Goal: Contribute content: Contribute content

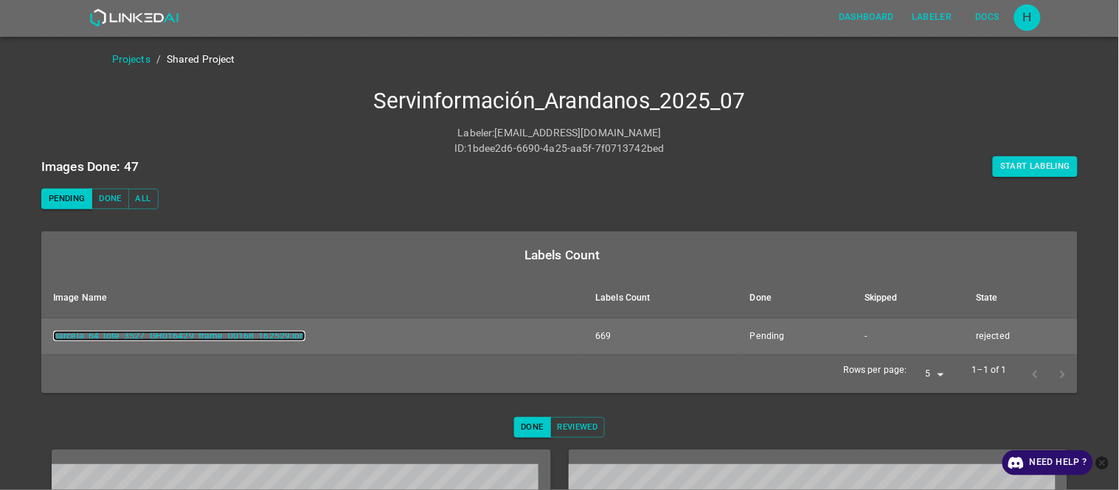
click at [212, 334] on link "parcela_64_lote_3527_GH016429_frame_00168_162529.jpg" at bounding box center [179, 336] width 252 height 10
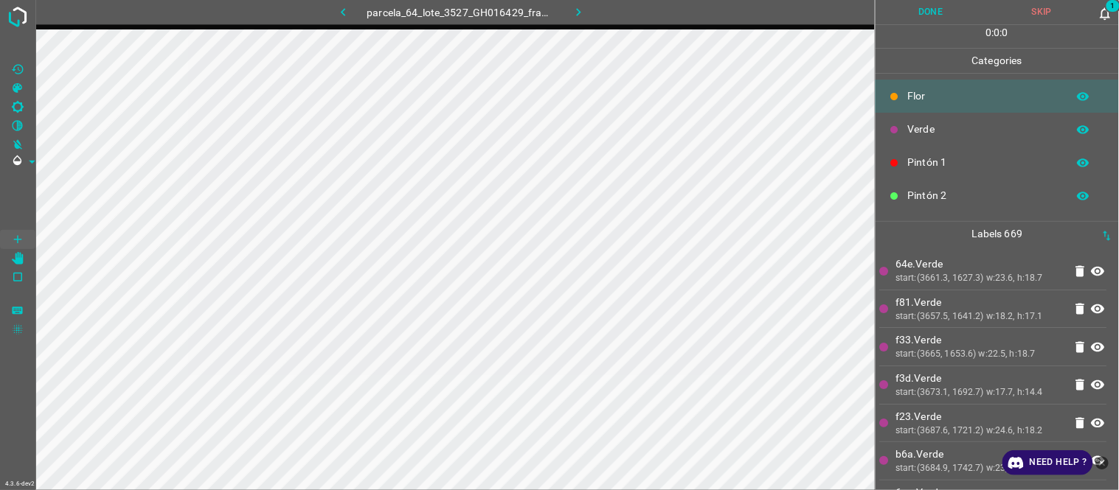
click at [1108, 10] on span "1" at bounding box center [1113, 6] width 16 height 15
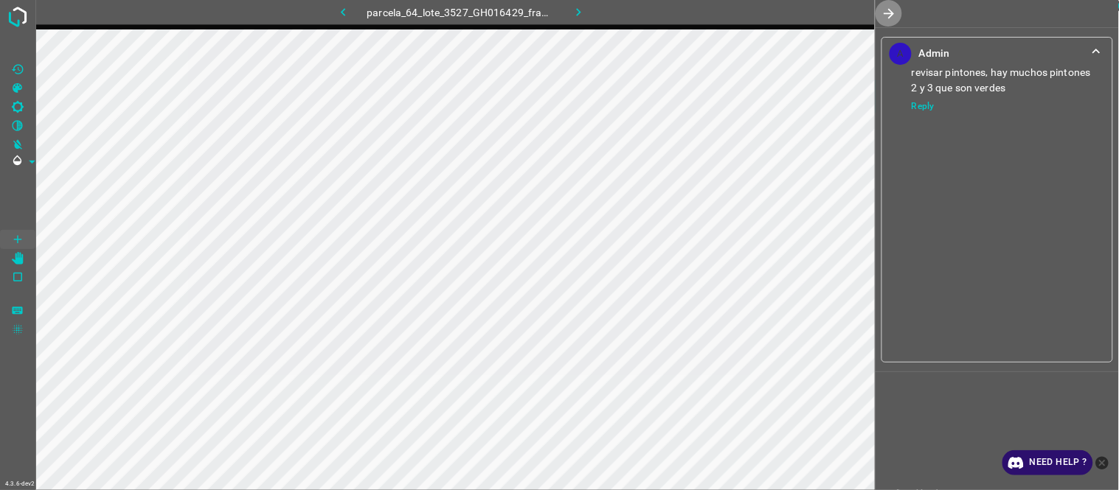
click at [890, 8] on icon "button" at bounding box center [888, 13] width 15 height 15
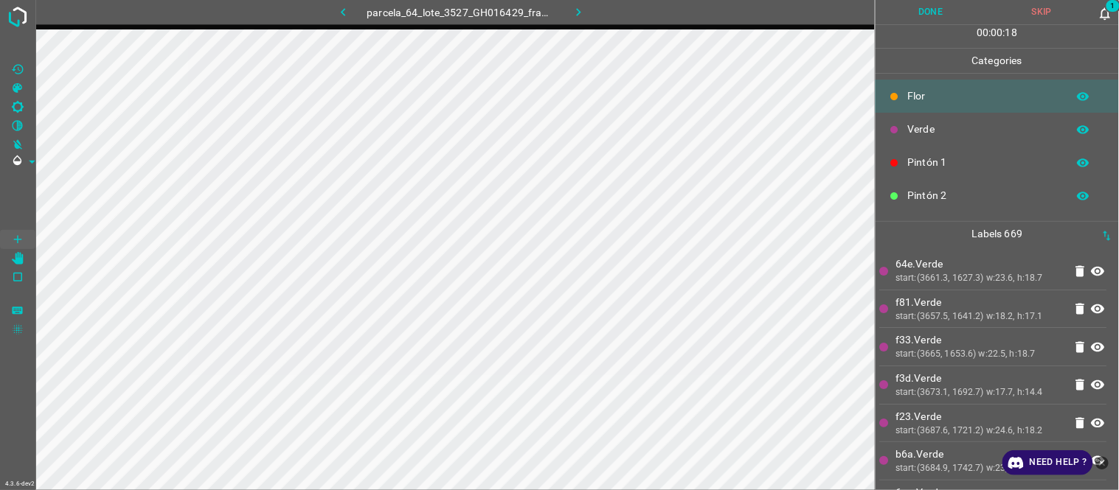
click at [1004, 305] on p "f81.Verde" at bounding box center [980, 302] width 168 height 15
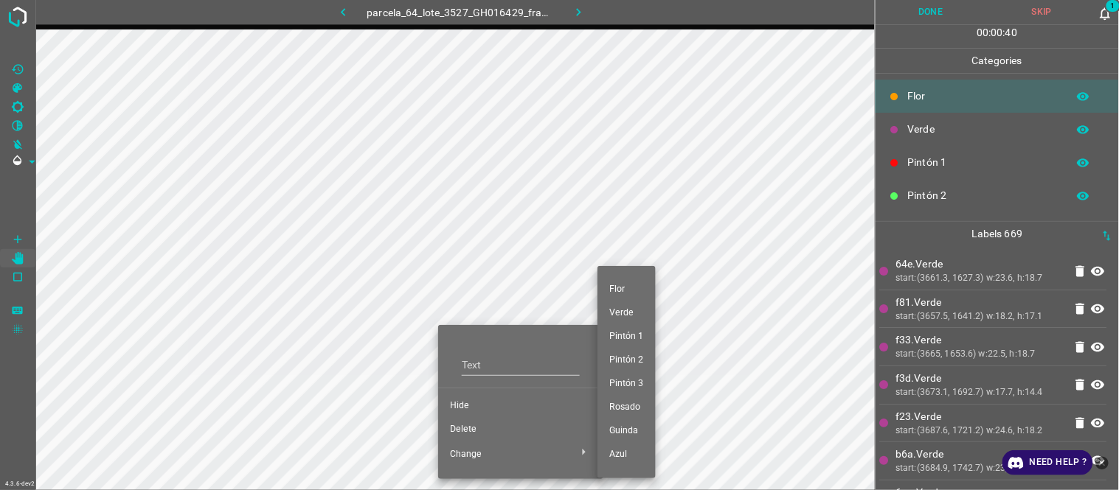
click at [466, 428] on div at bounding box center [559, 245] width 1119 height 490
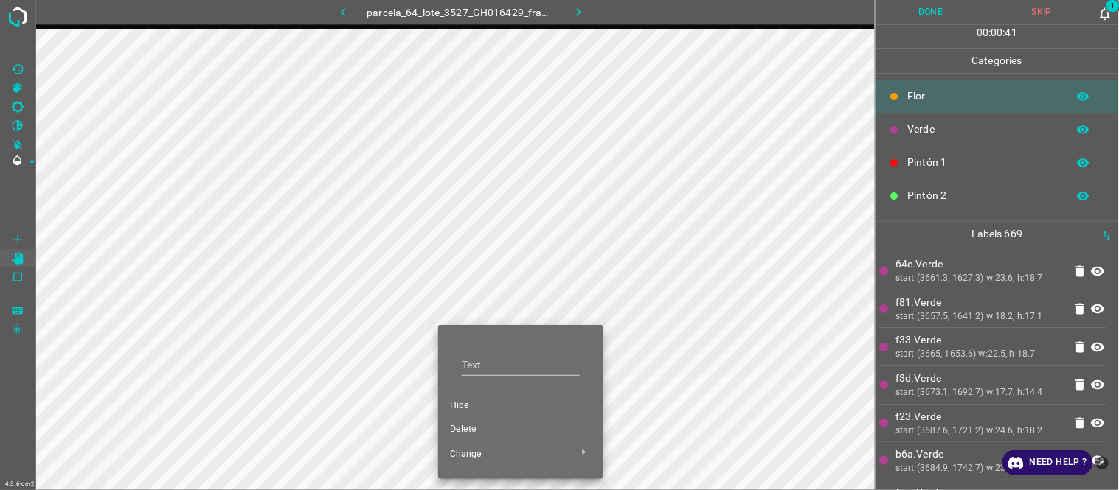
click at [470, 431] on span "Delete" at bounding box center [521, 429] width 142 height 13
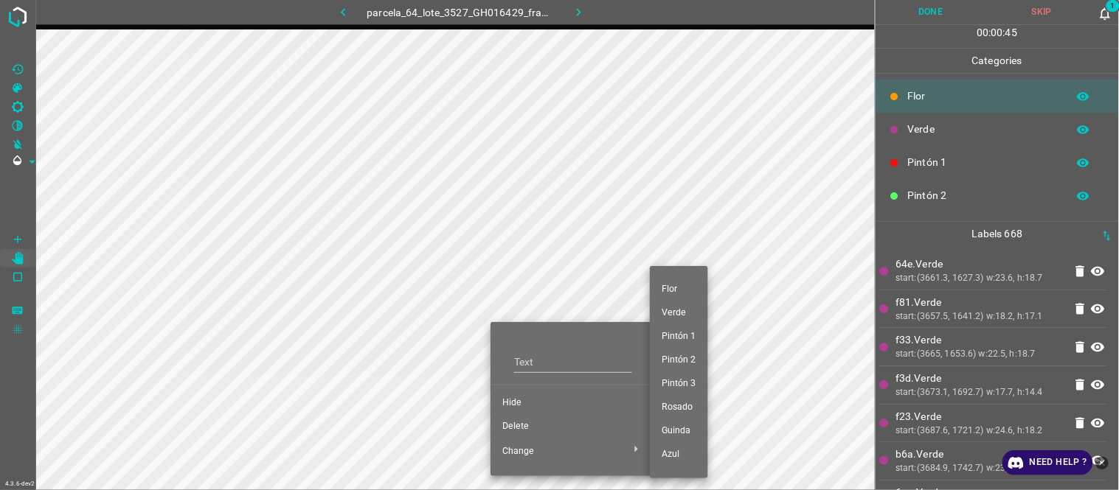
click at [689, 360] on span "Pintón 2" at bounding box center [678, 360] width 35 height 13
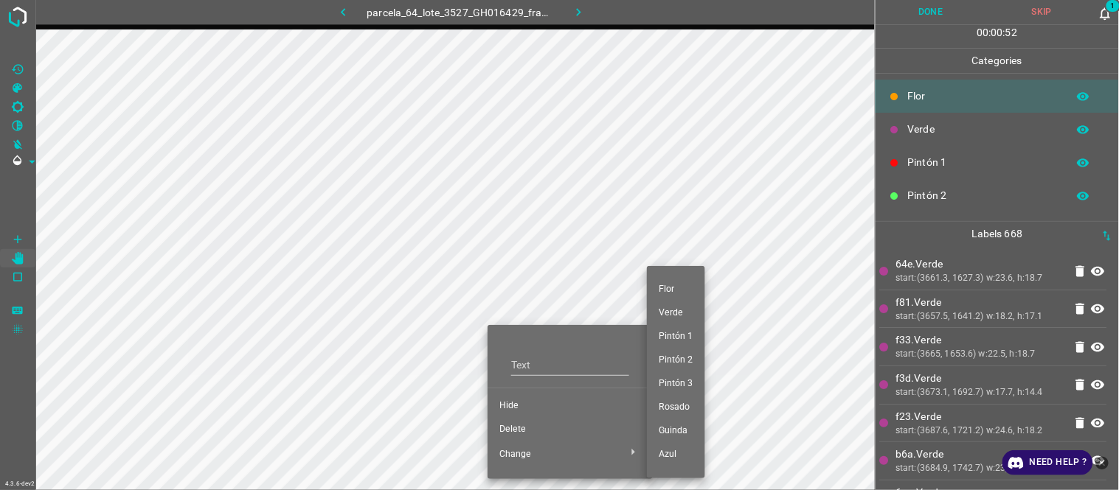
click at [675, 354] on span "Pintón 2" at bounding box center [675, 360] width 35 height 13
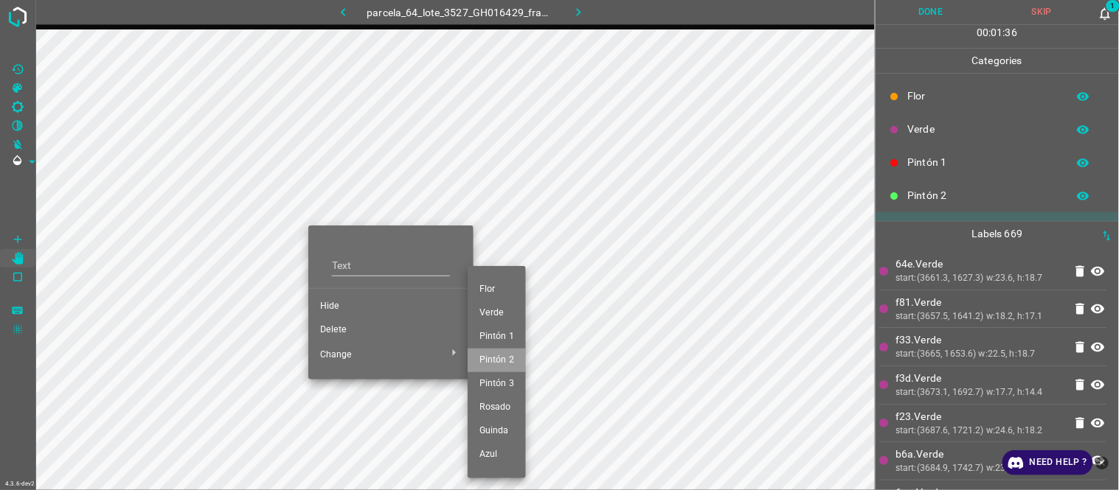
drag, startPoint x: 512, startPoint y: 360, endPoint x: 380, endPoint y: 337, distance: 133.2
click at [510, 362] on span "Pintón 2" at bounding box center [496, 360] width 35 height 13
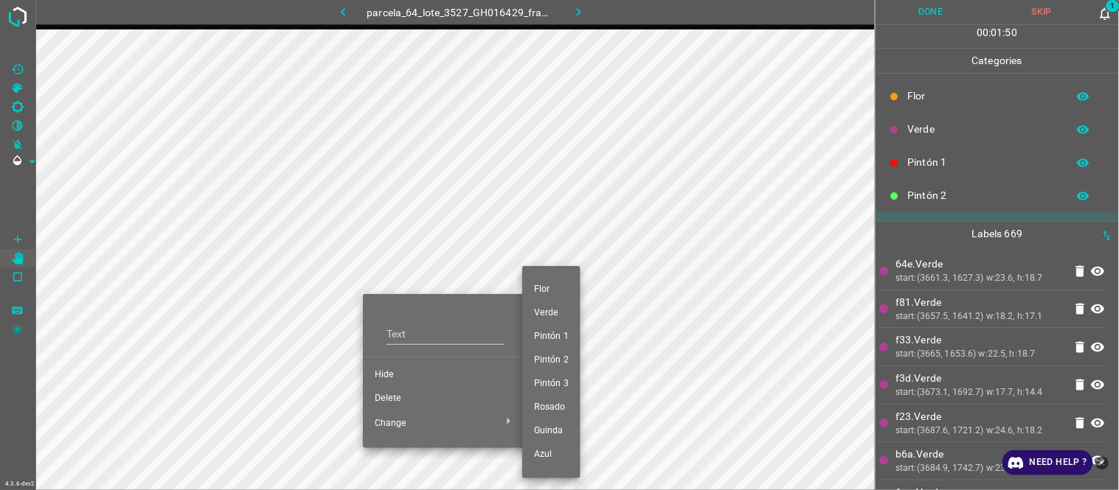
click at [559, 352] on li "Pintón 2" at bounding box center [551, 361] width 58 height 24
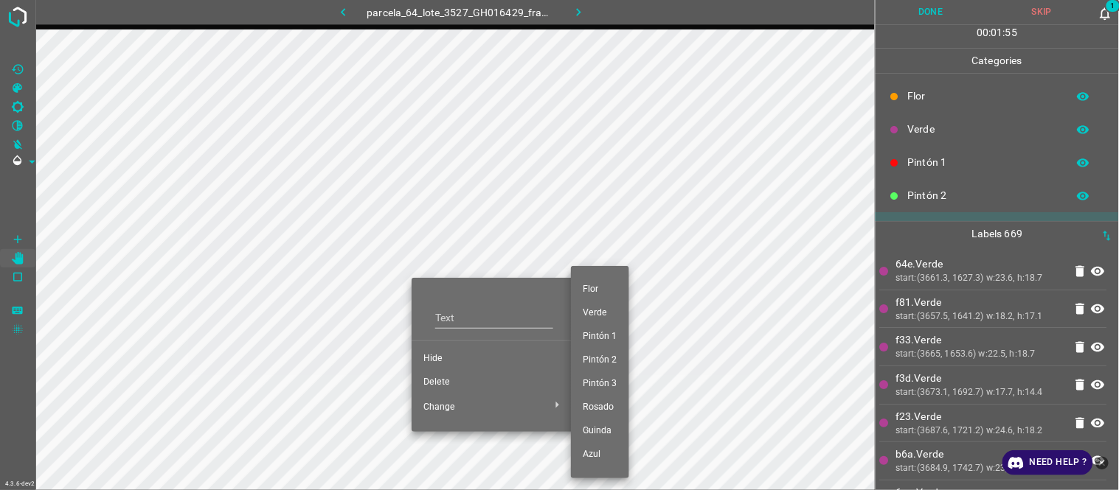
drag, startPoint x: 602, startPoint y: 339, endPoint x: 572, endPoint y: 327, distance: 31.8
click at [600, 341] on span "Pintón 1" at bounding box center [600, 336] width 35 height 13
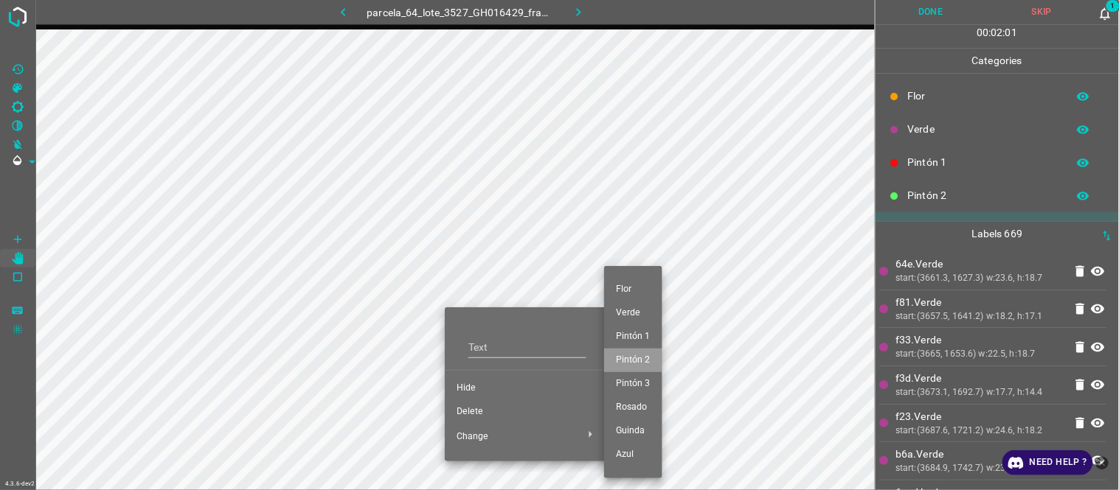
click at [639, 362] on span "Pintón 2" at bounding box center [633, 360] width 35 height 13
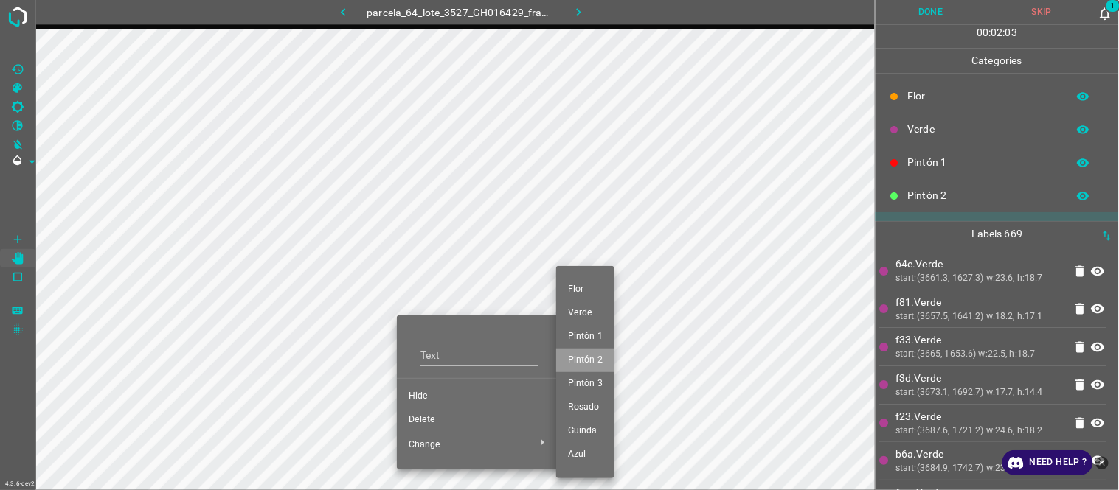
click at [577, 354] on span "Pintón 2" at bounding box center [585, 360] width 35 height 13
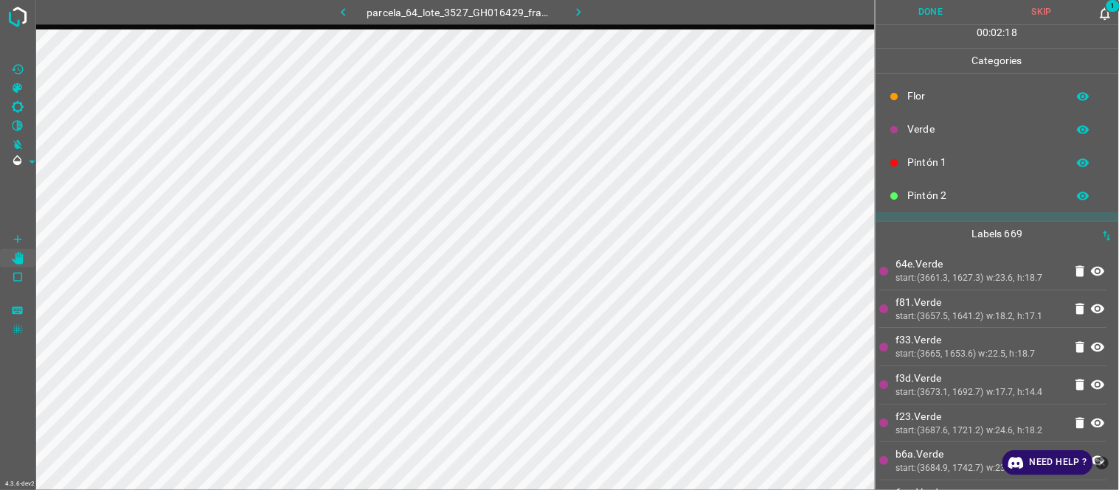
click at [1116, 1] on span "1" at bounding box center [1113, 6] width 16 height 15
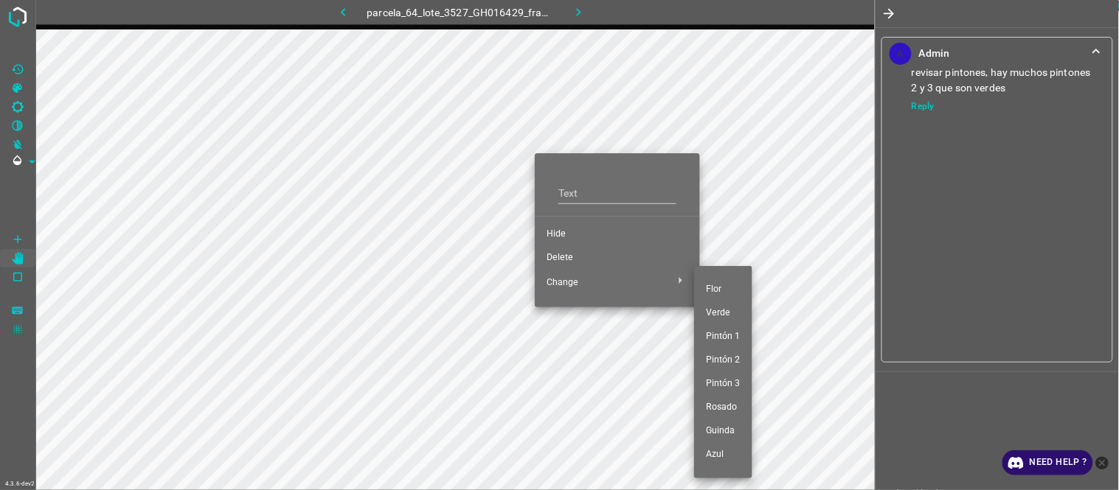
drag, startPoint x: 733, startPoint y: 358, endPoint x: 672, endPoint y: 344, distance: 62.2
click at [731, 360] on span "Pintón 2" at bounding box center [723, 360] width 35 height 13
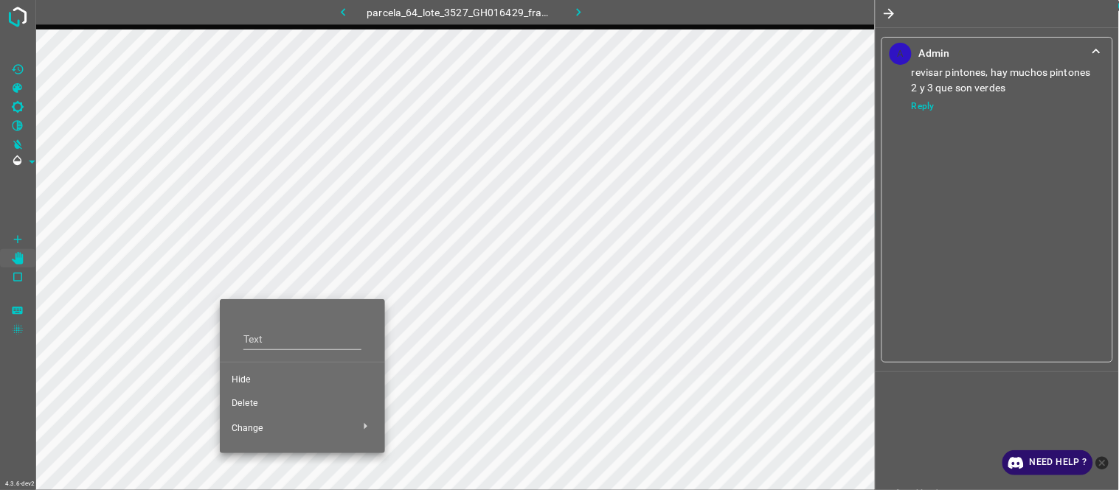
click at [268, 401] on span "Delete" at bounding box center [303, 403] width 142 height 13
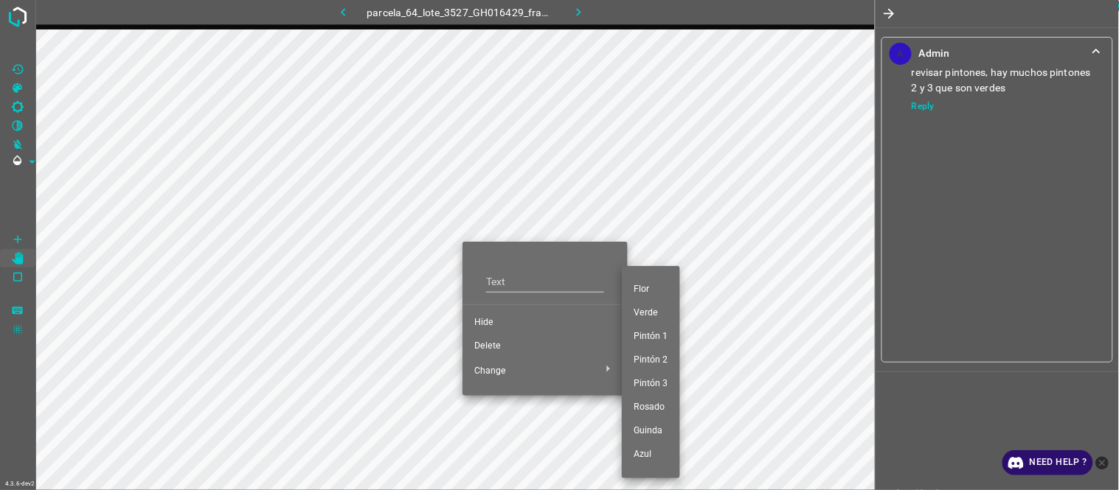
click at [653, 329] on li "Pintón 1" at bounding box center [651, 337] width 58 height 24
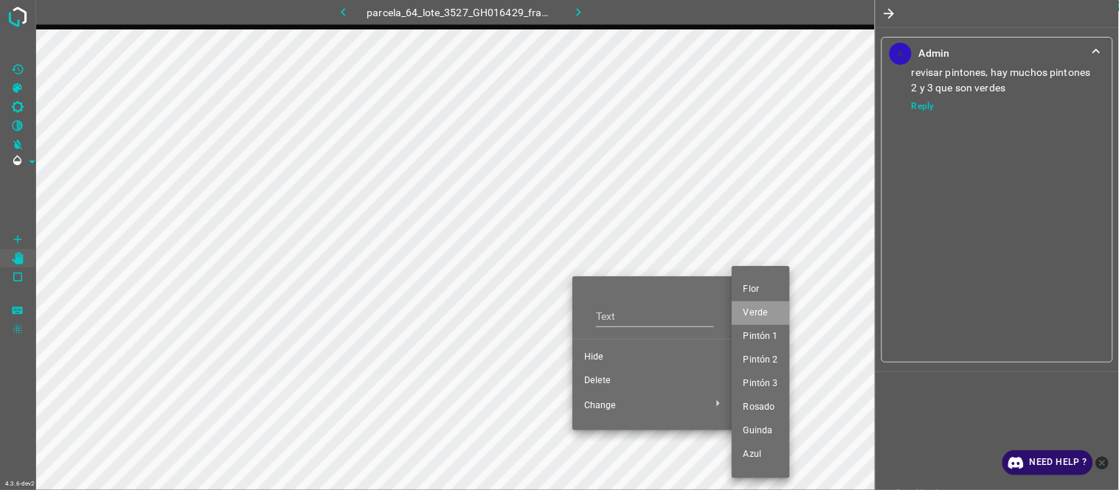
click at [780, 302] on li "Verde" at bounding box center [760, 314] width 58 height 24
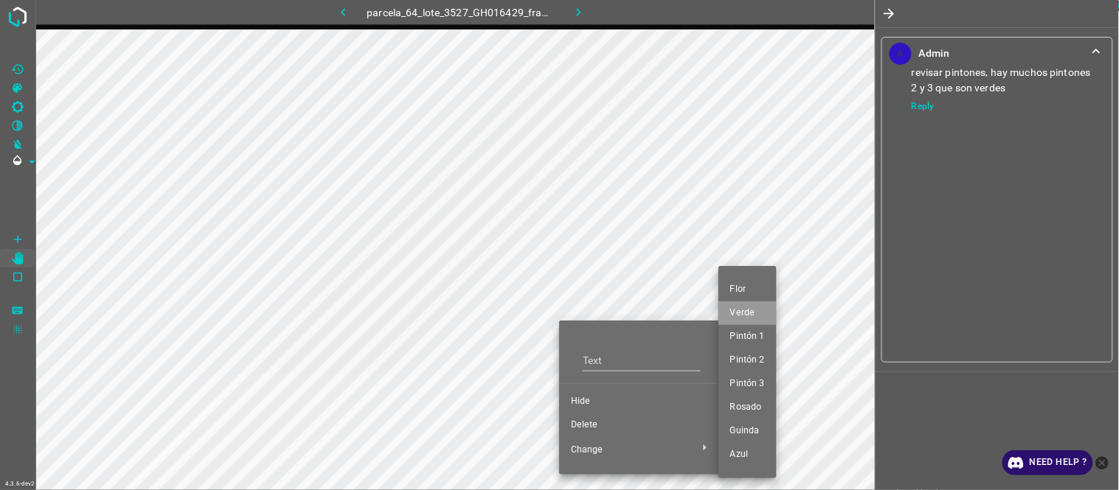
click at [748, 305] on li "Verde" at bounding box center [747, 314] width 58 height 24
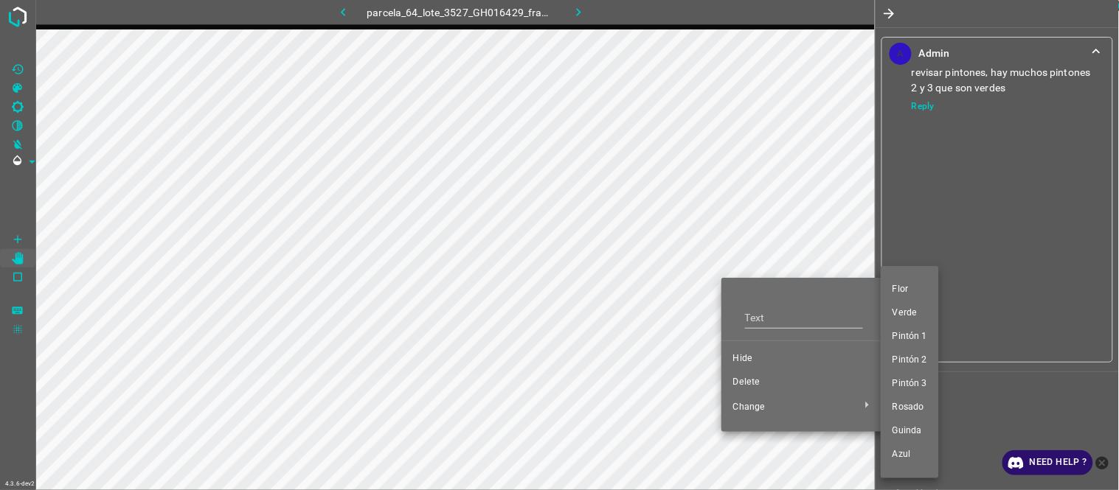
click at [917, 313] on span "Verde" at bounding box center [909, 313] width 35 height 13
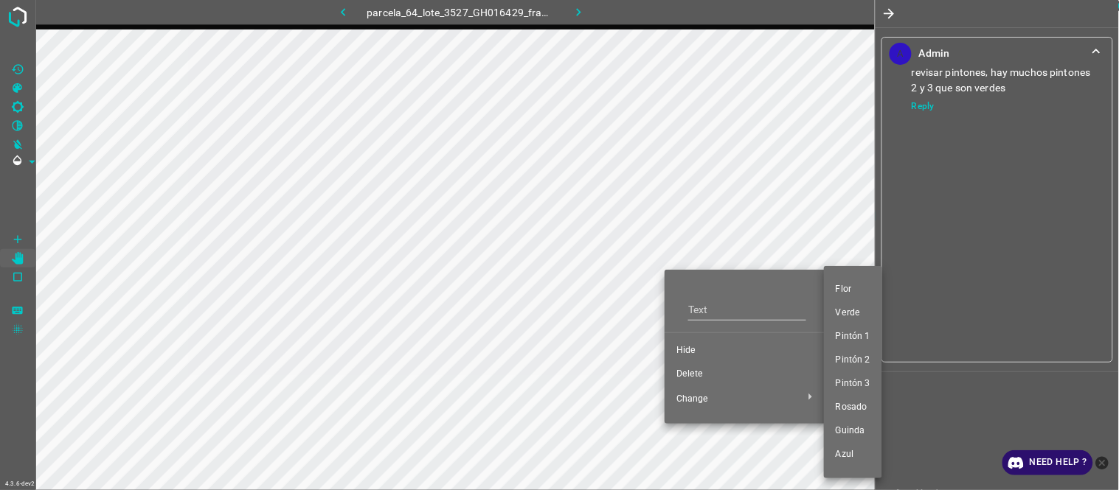
click at [866, 314] on span "Verde" at bounding box center [852, 313] width 35 height 13
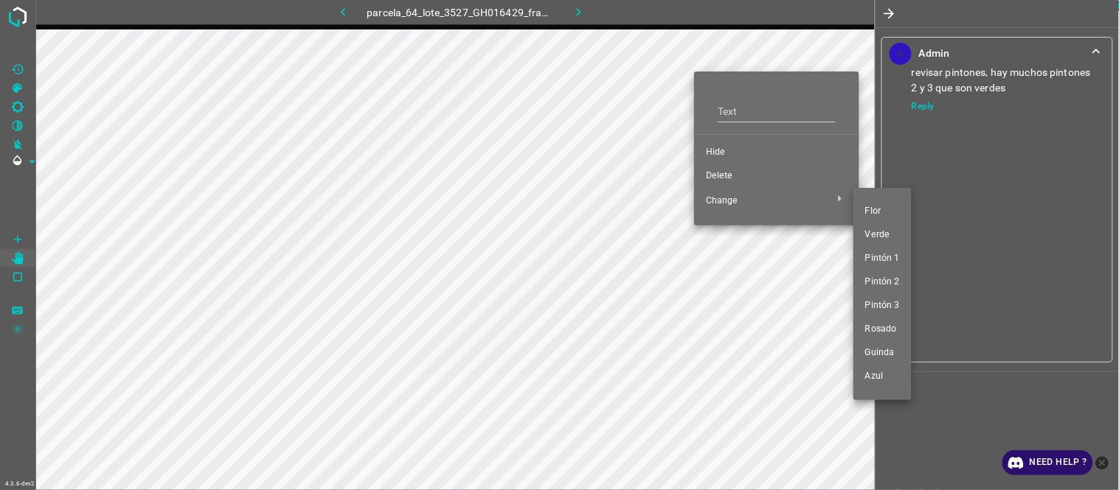
drag, startPoint x: 887, startPoint y: 237, endPoint x: 717, endPoint y: 168, distance: 183.9
click at [886, 236] on span "Verde" at bounding box center [882, 235] width 35 height 13
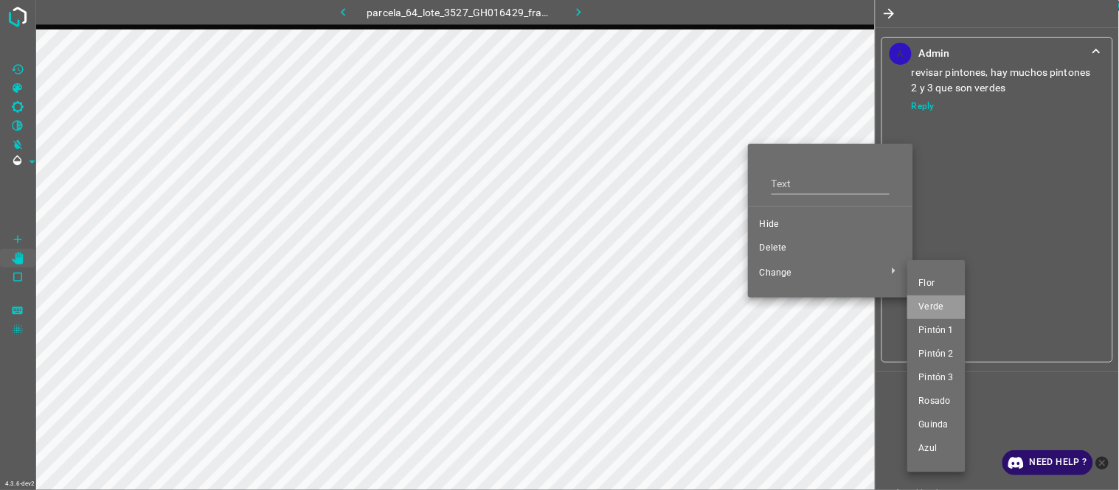
drag, startPoint x: 928, startPoint y: 310, endPoint x: 441, endPoint y: 293, distance: 487.0
click at [925, 311] on span "Verde" at bounding box center [936, 307] width 35 height 13
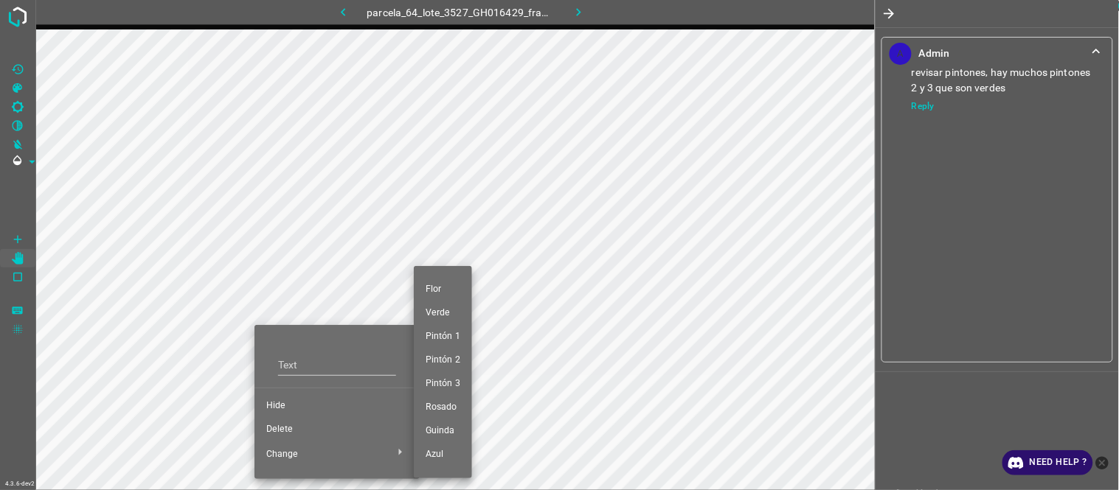
click at [446, 355] on span "Pintón 2" at bounding box center [442, 360] width 35 height 13
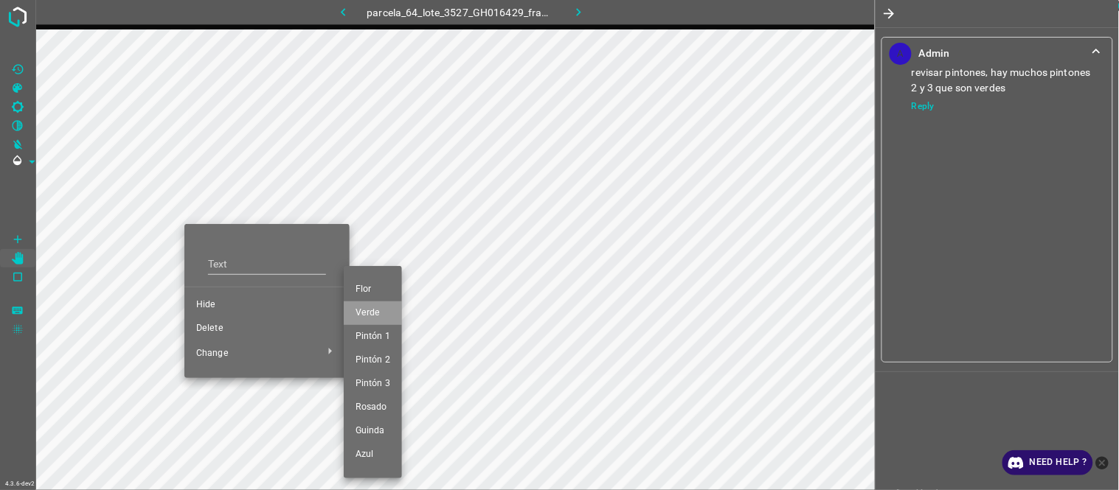
click at [378, 311] on span "Verde" at bounding box center [372, 313] width 35 height 13
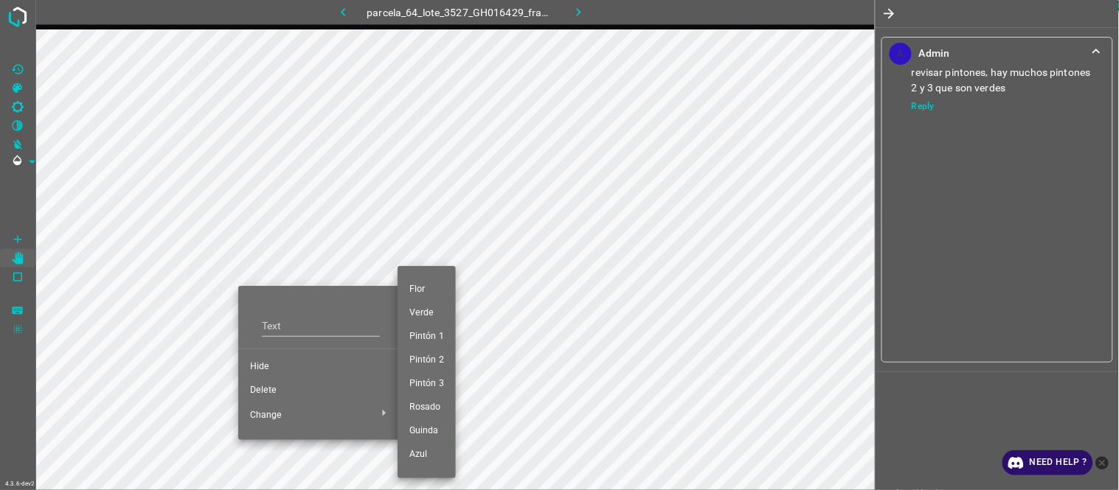
drag, startPoint x: 441, startPoint y: 383, endPoint x: 343, endPoint y: 357, distance: 101.6
click at [437, 381] on span "Pintón 3" at bounding box center [426, 384] width 35 height 13
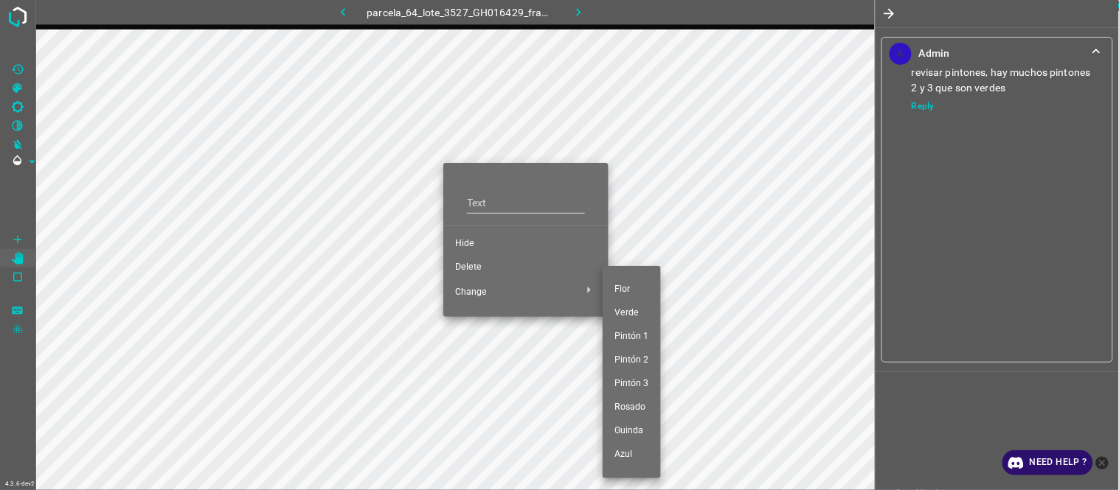
click at [630, 337] on span "Pintón 1" at bounding box center [631, 336] width 35 height 13
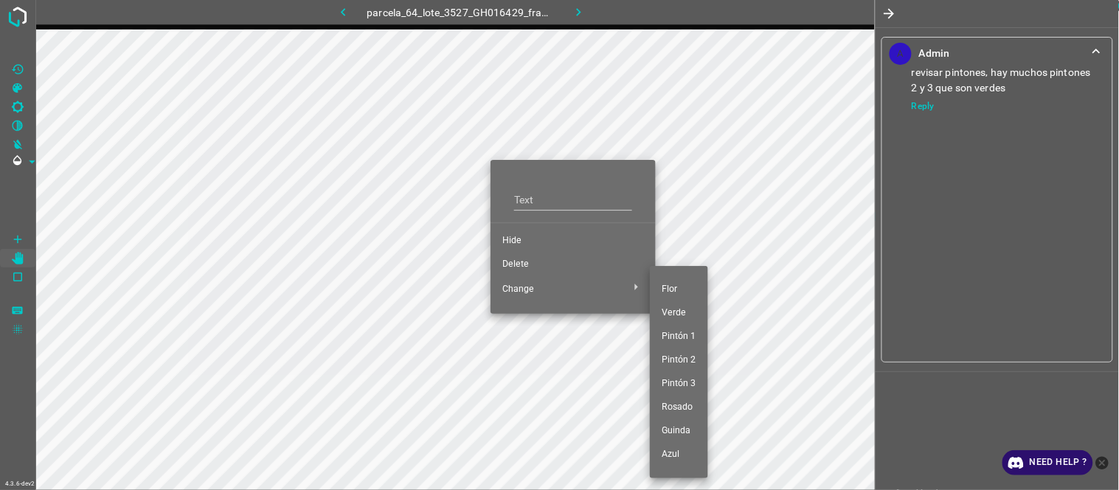
click at [675, 360] on span "Pintón 2" at bounding box center [678, 360] width 35 height 13
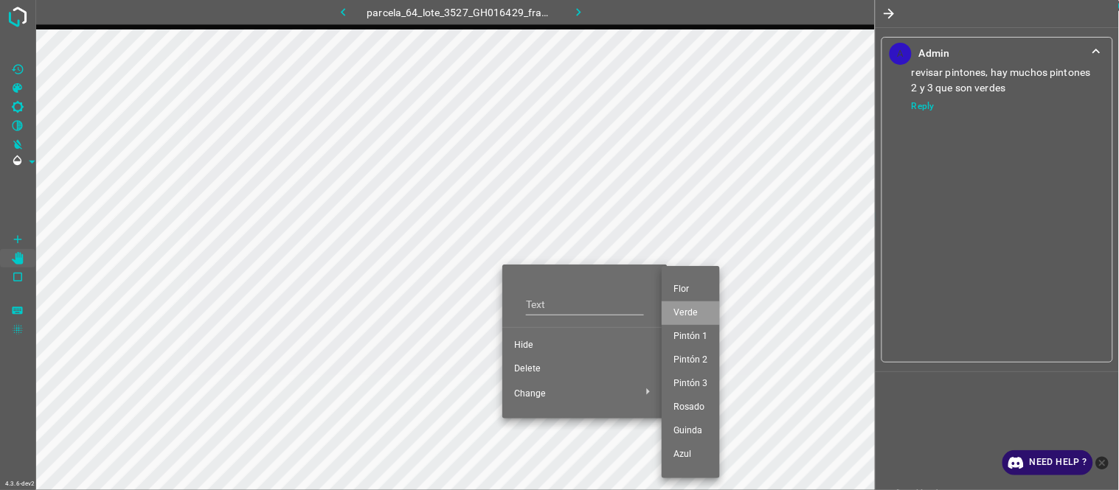
click at [697, 318] on span "Verde" at bounding box center [690, 313] width 35 height 13
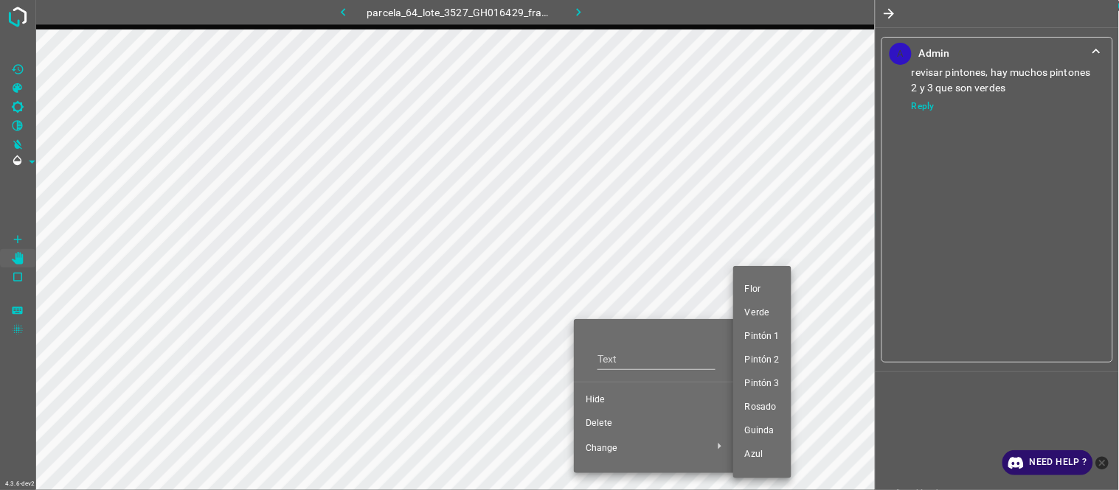
drag, startPoint x: 779, startPoint y: 334, endPoint x: 717, endPoint y: 299, distance: 71.0
click at [779, 336] on li "Pintón 1" at bounding box center [762, 337] width 58 height 24
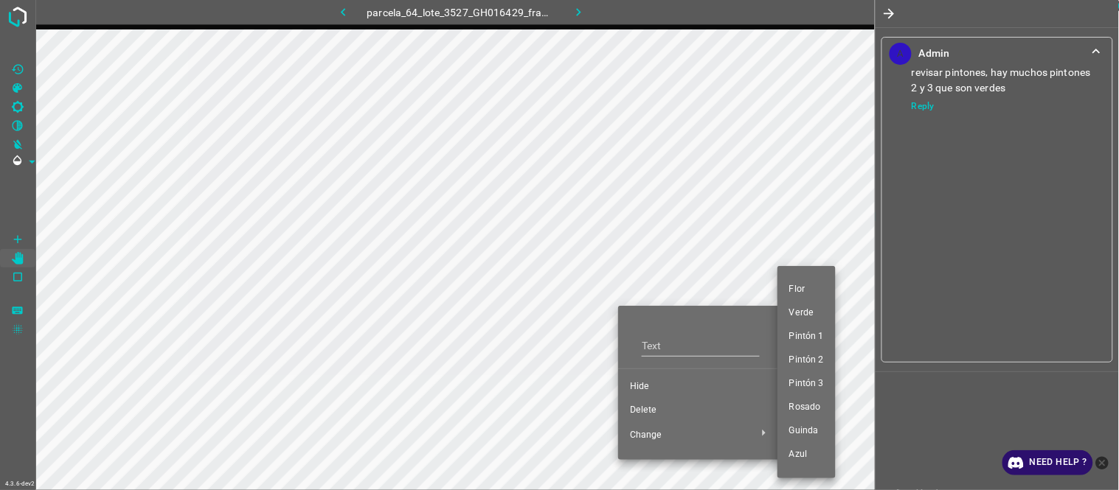
click at [524, 396] on div at bounding box center [559, 245] width 1119 height 490
drag, startPoint x: 818, startPoint y: 333, endPoint x: 698, endPoint y: 341, distance: 120.5
click at [816, 334] on span "Pintón 1" at bounding box center [806, 336] width 35 height 13
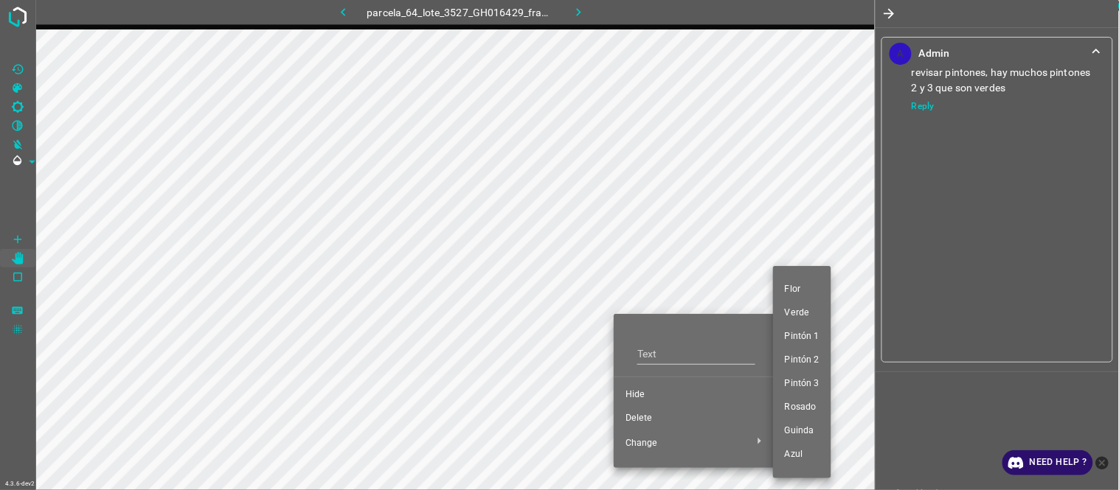
drag, startPoint x: 804, startPoint y: 333, endPoint x: 643, endPoint y: 341, distance: 161.0
click at [795, 336] on span "Pintón 1" at bounding box center [802, 336] width 35 height 13
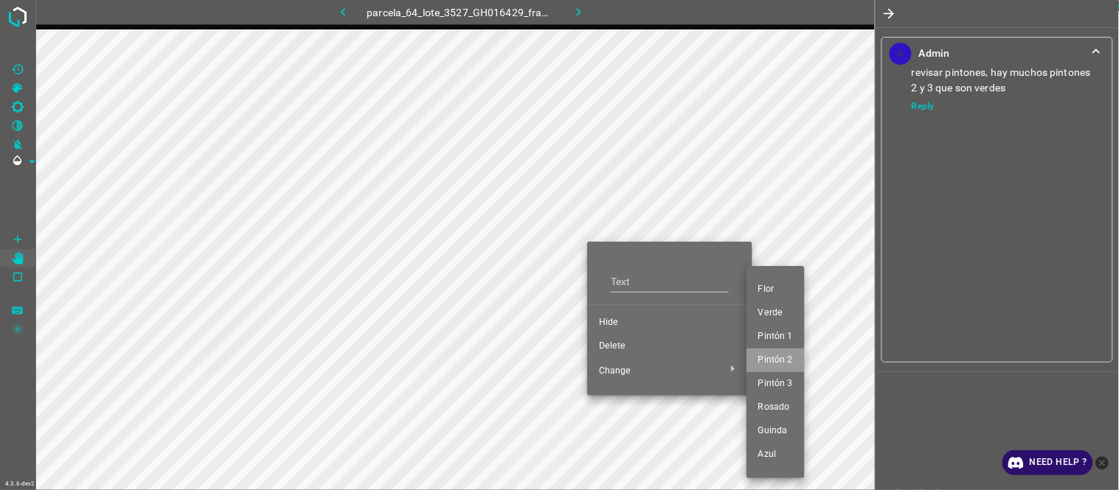
click at [780, 360] on span "Pintón 2" at bounding box center [775, 360] width 35 height 13
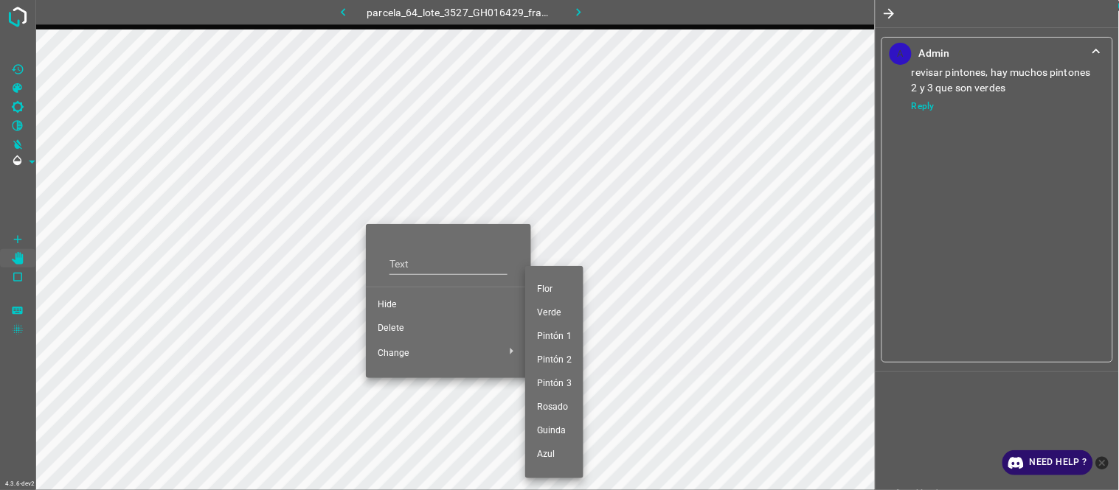
click at [564, 360] on span "Pintón 2" at bounding box center [554, 360] width 35 height 13
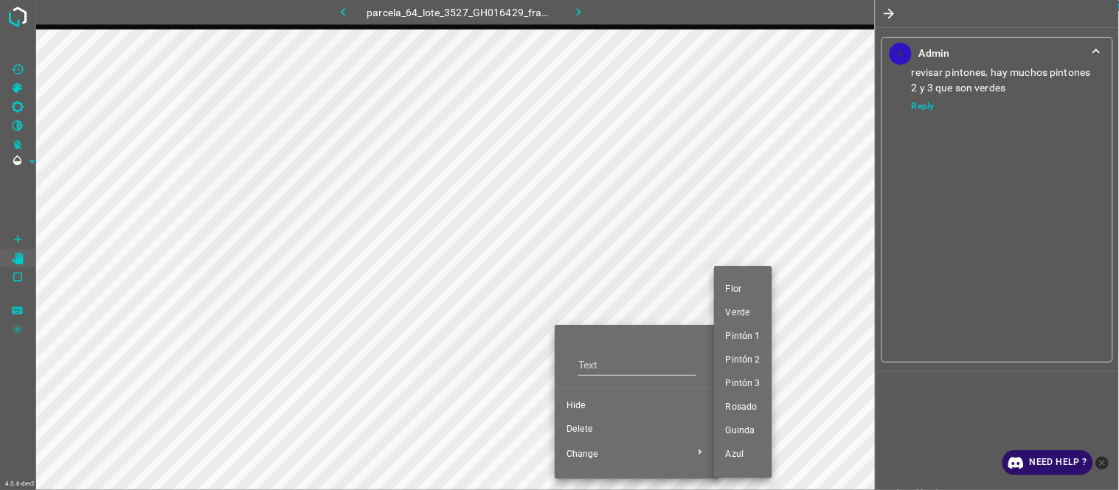
click at [748, 310] on span "Verde" at bounding box center [743, 313] width 35 height 13
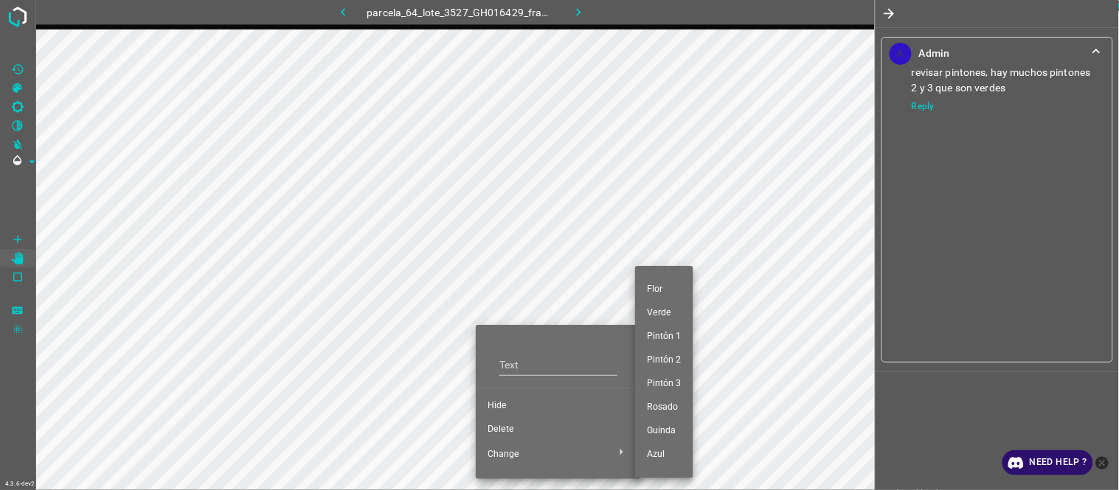
drag, startPoint x: 675, startPoint y: 337, endPoint x: 622, endPoint y: 324, distance: 55.3
click at [677, 336] on span "Pintón 1" at bounding box center [664, 336] width 35 height 13
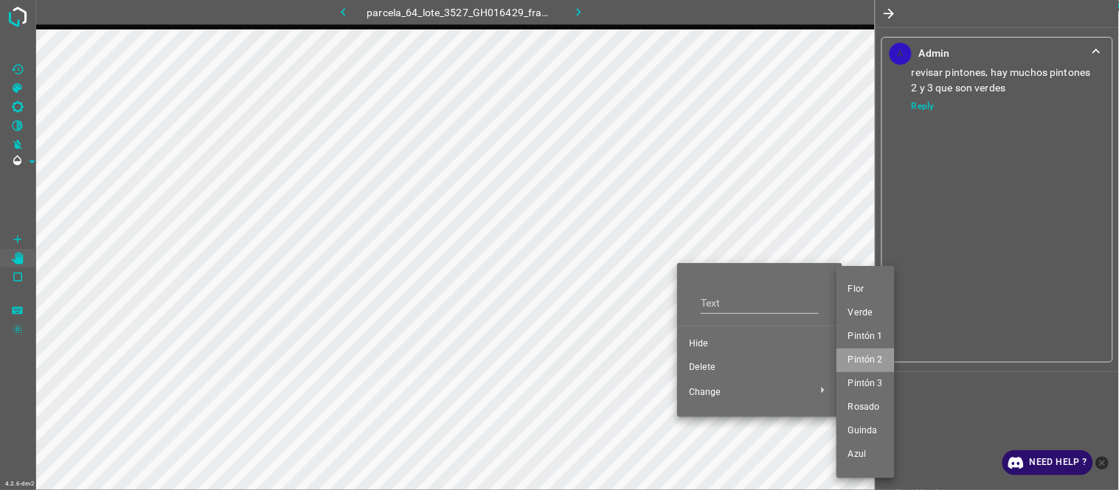
drag, startPoint x: 867, startPoint y: 355, endPoint x: 793, endPoint y: 364, distance: 74.2
click at [869, 357] on span "Pintón 2" at bounding box center [865, 360] width 35 height 13
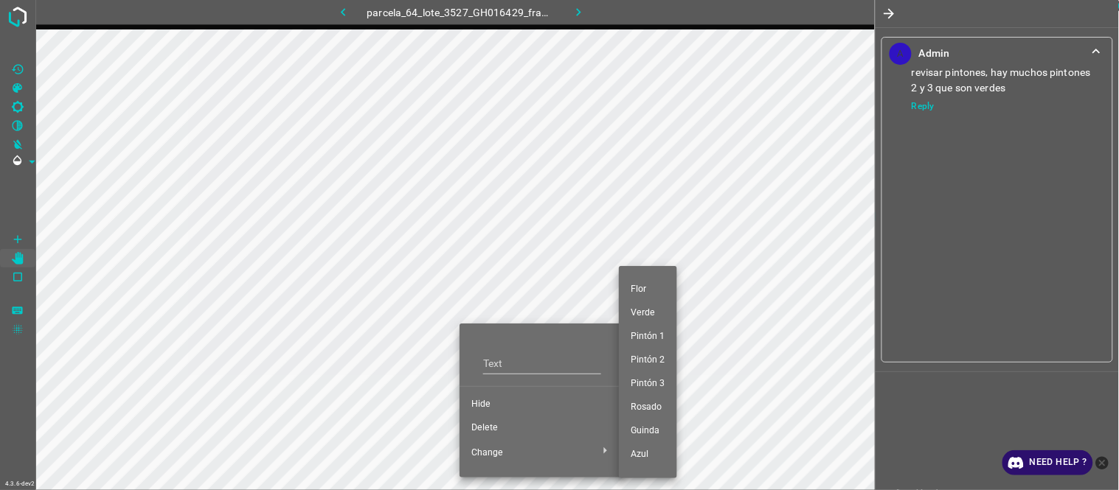
click at [661, 337] on span "Pintón 1" at bounding box center [647, 336] width 35 height 13
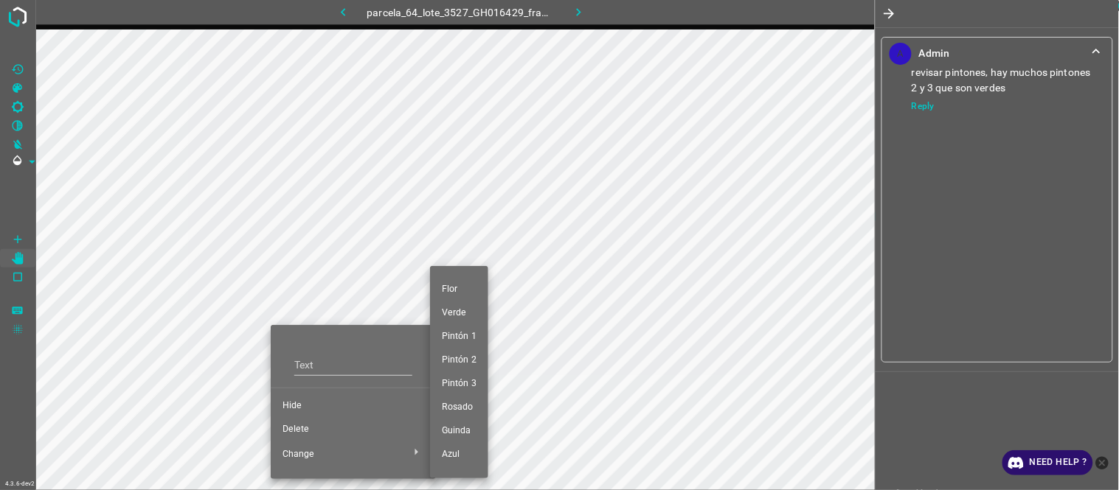
click at [465, 307] on span "Verde" at bounding box center [459, 313] width 35 height 13
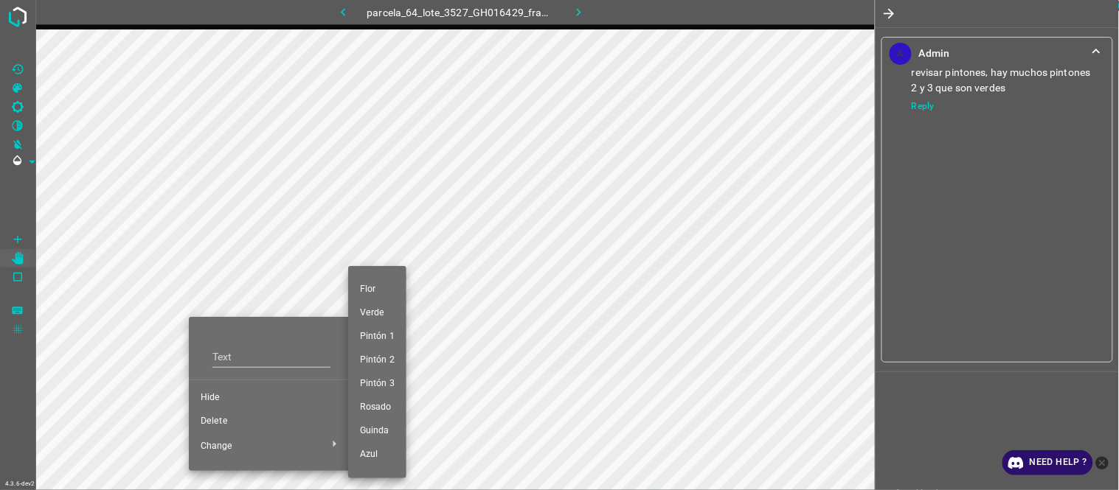
click at [395, 357] on li "Pintón 2" at bounding box center [377, 361] width 58 height 24
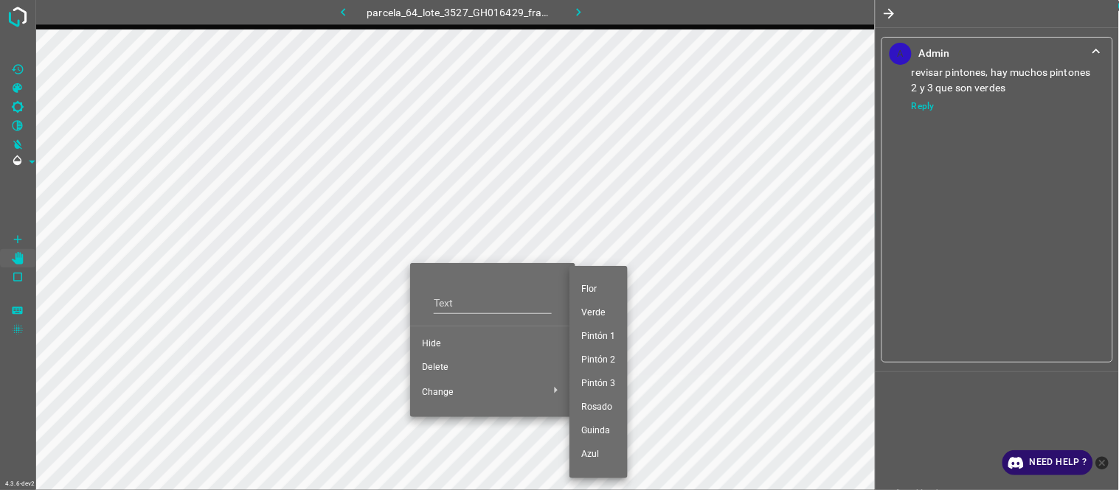
drag, startPoint x: 599, startPoint y: 358, endPoint x: 487, endPoint y: 295, distance: 128.1
click at [594, 355] on span "Pintón 2" at bounding box center [598, 360] width 35 height 13
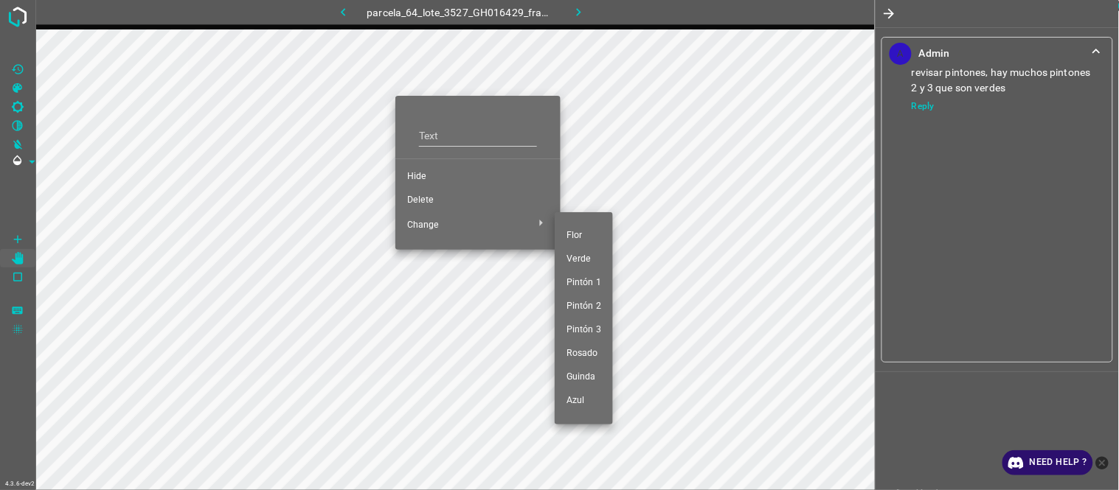
drag, startPoint x: 607, startPoint y: 301, endPoint x: 569, endPoint y: 290, distance: 39.2
click at [605, 303] on li "Pintón 2" at bounding box center [584, 307] width 58 height 24
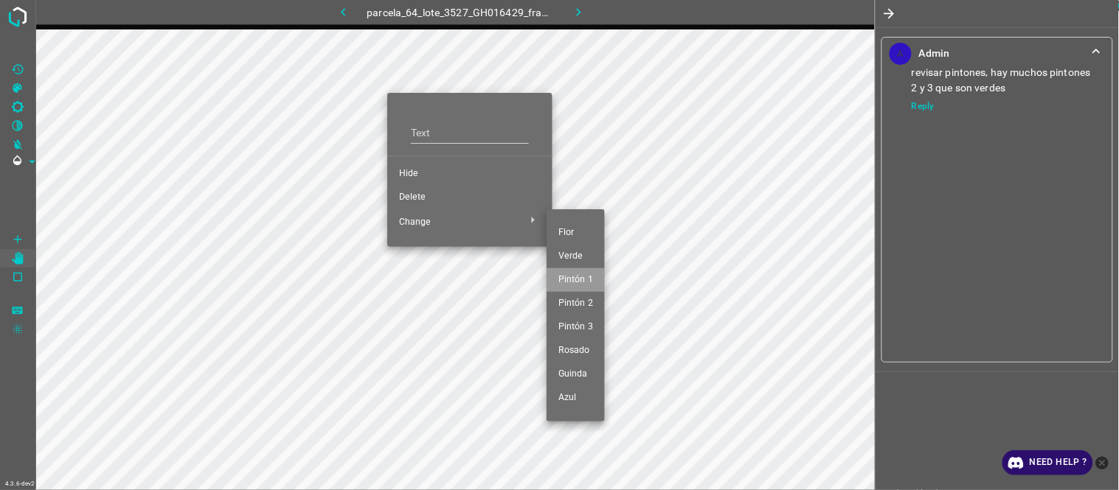
click at [574, 271] on li "Pintón 1" at bounding box center [575, 280] width 58 height 24
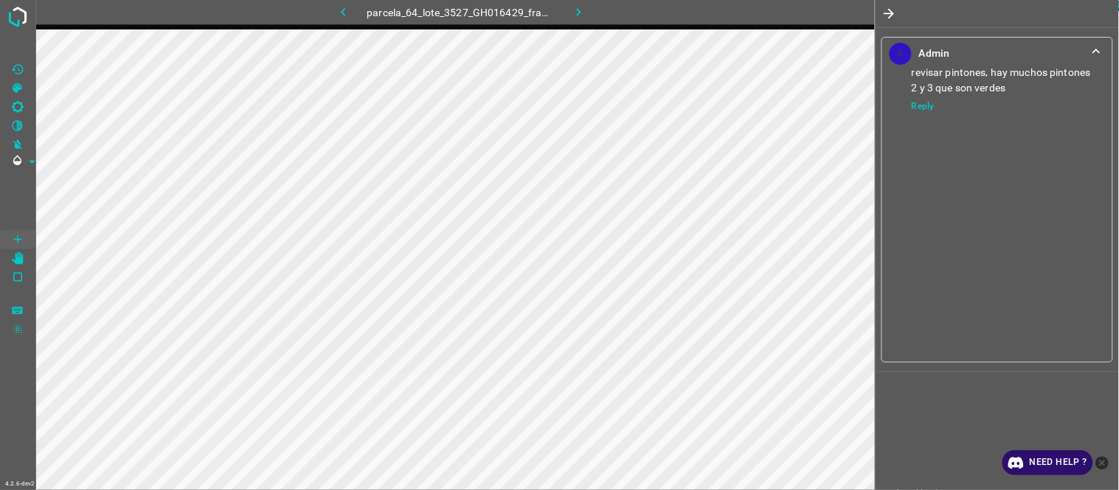
click at [936, 421] on div "A Admin revisar pintones, hay muchos pintones 2 y 3 que son verdes Reply" at bounding box center [996, 245] width 243 height 490
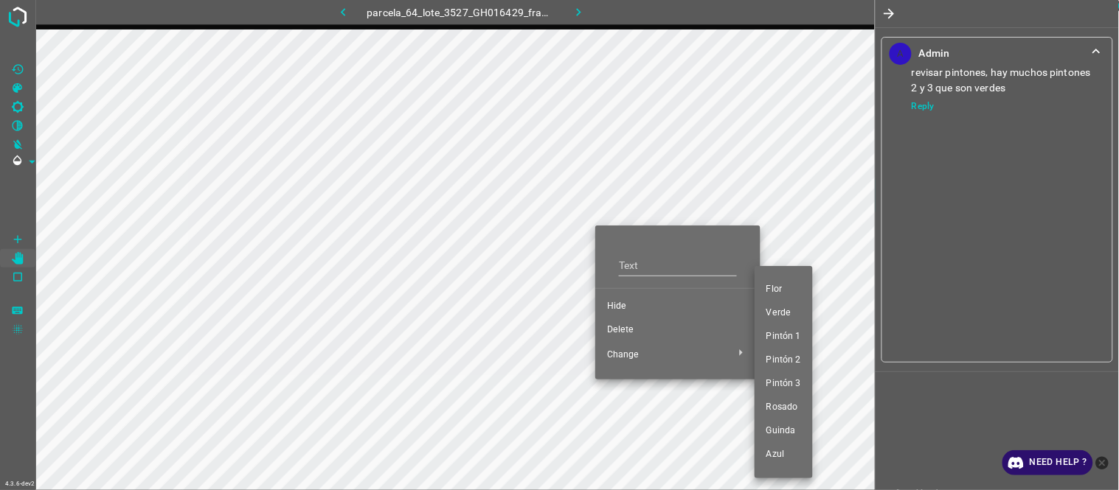
click at [782, 344] on li "Pintón 1" at bounding box center [783, 337] width 58 height 24
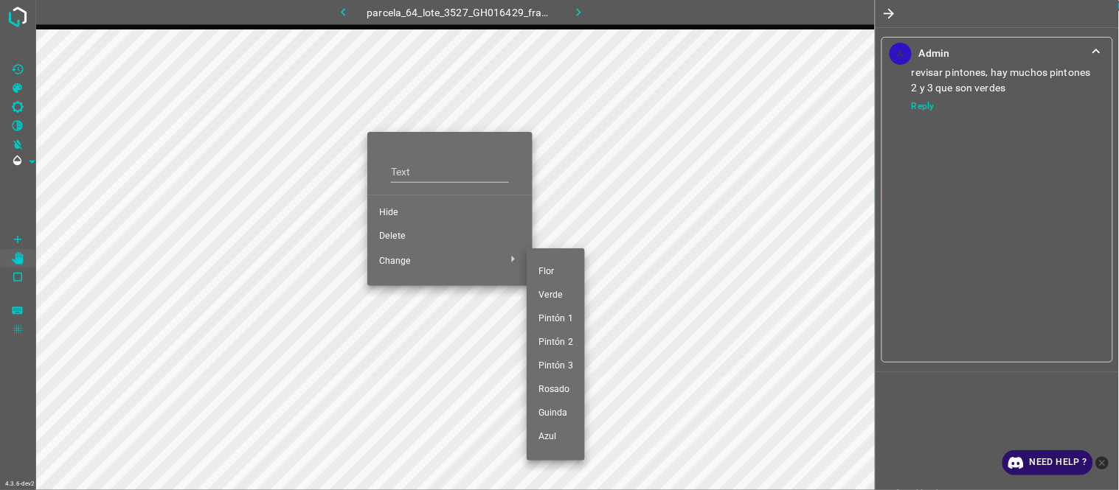
click at [300, 172] on div at bounding box center [559, 245] width 1119 height 490
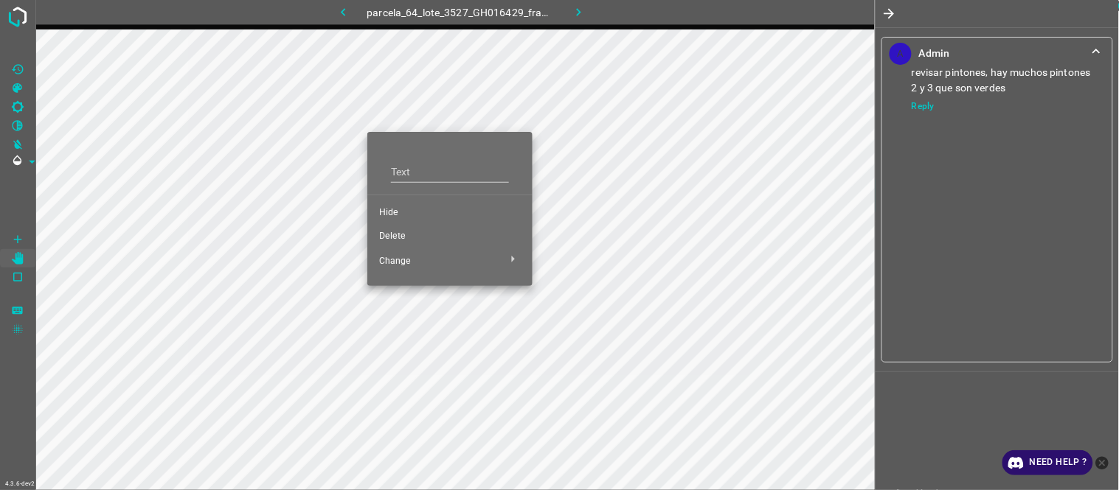
click at [343, 126] on div at bounding box center [559, 245] width 1119 height 490
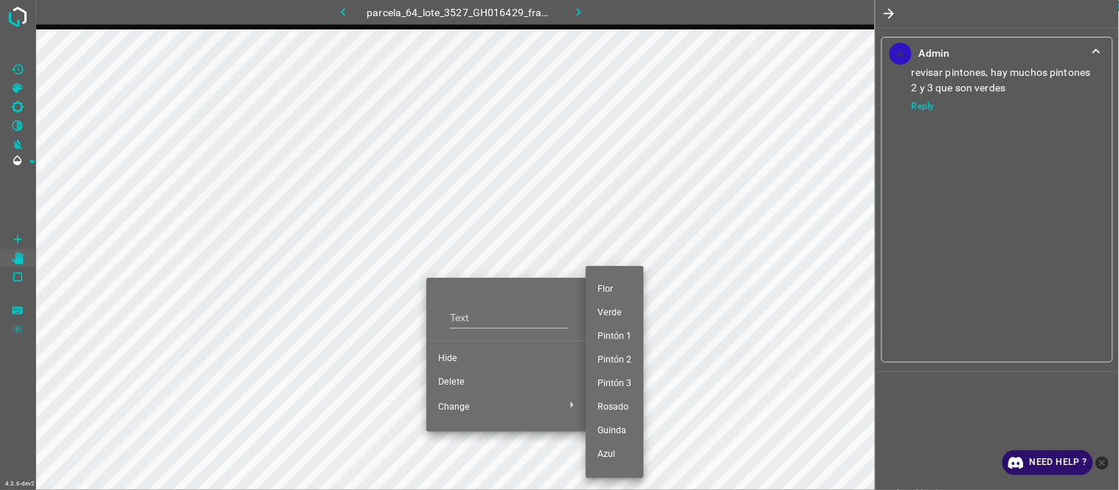
click at [622, 330] on span "Pintón 1" at bounding box center [614, 336] width 35 height 13
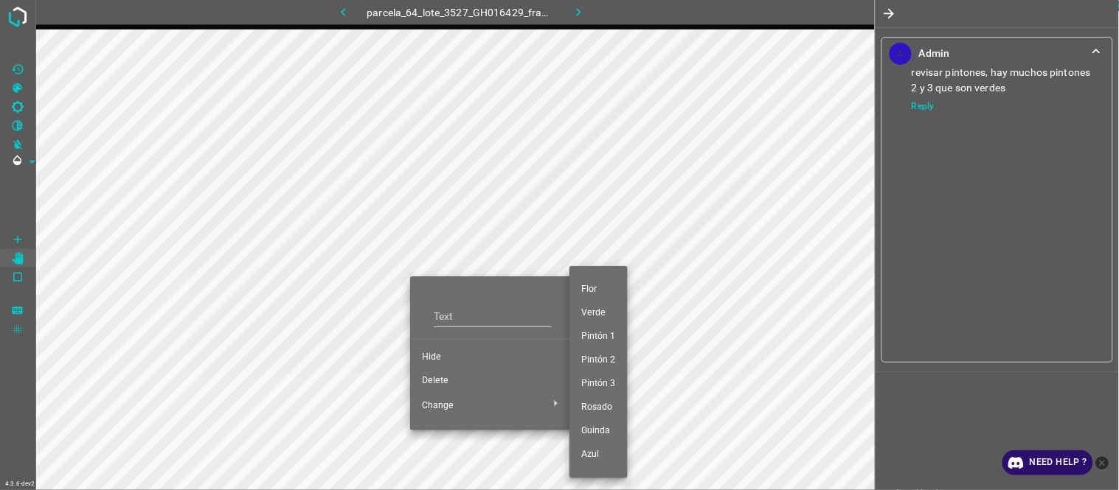
click at [607, 334] on span "Pintón 1" at bounding box center [598, 336] width 35 height 13
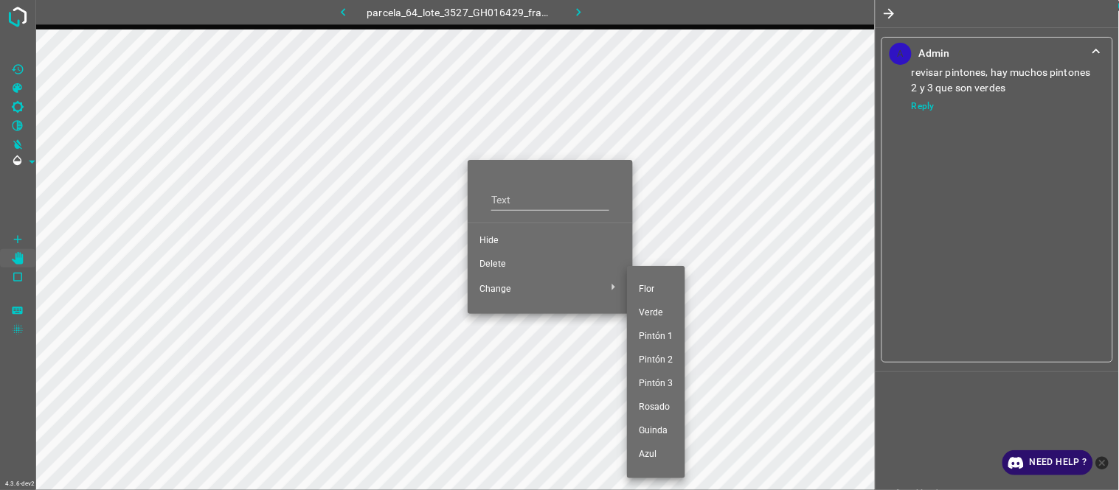
click at [658, 330] on span "Pintón 1" at bounding box center [656, 336] width 35 height 13
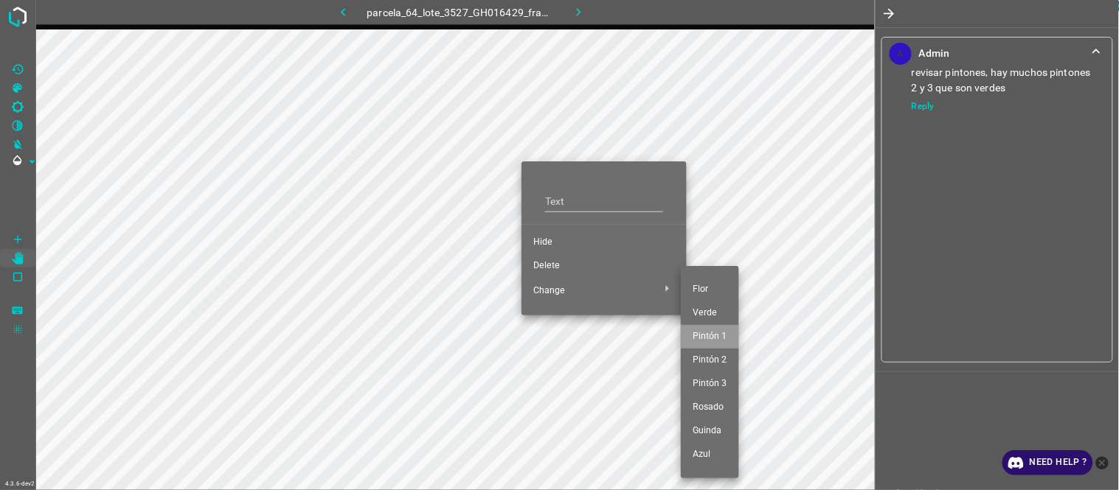
click at [720, 342] on span "Pintón 1" at bounding box center [709, 336] width 35 height 13
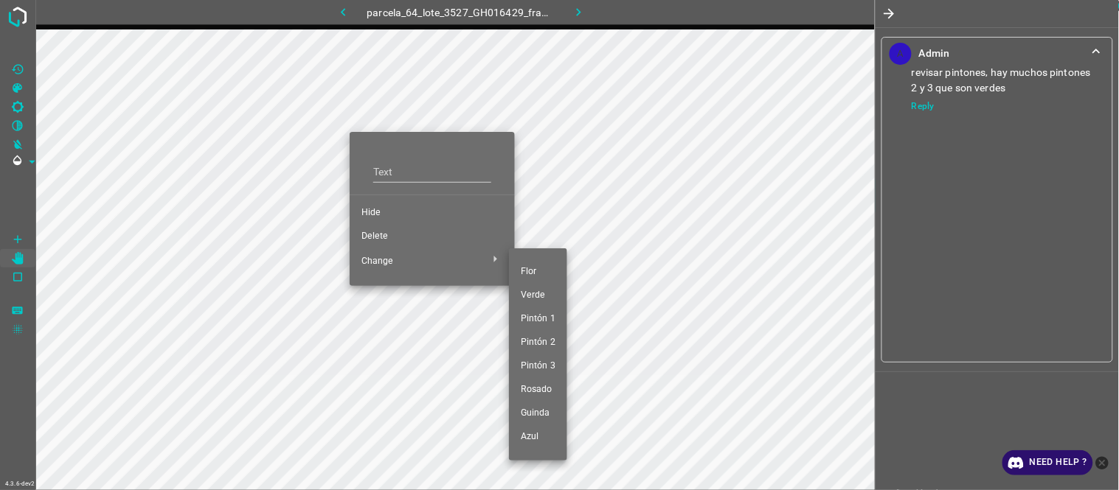
click at [549, 318] on span "Pintón 1" at bounding box center [538, 319] width 35 height 13
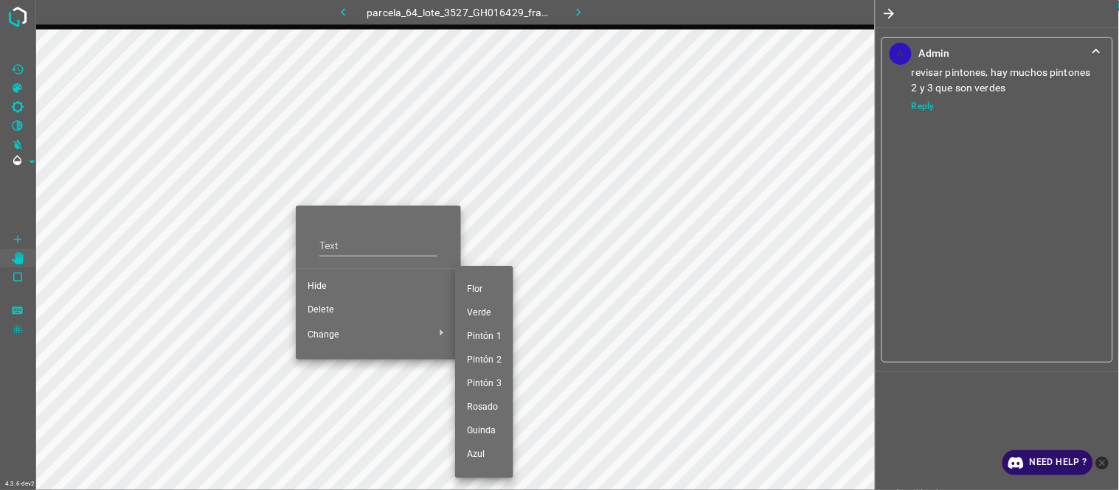
click at [479, 341] on span "Pintón 1" at bounding box center [484, 336] width 35 height 13
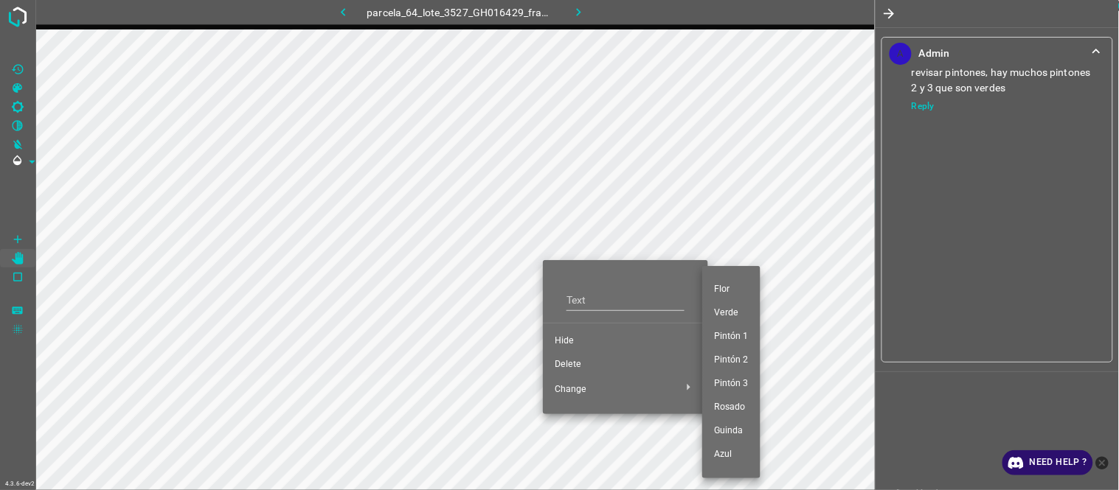
click at [753, 341] on li "Pintón 1" at bounding box center [731, 337] width 58 height 24
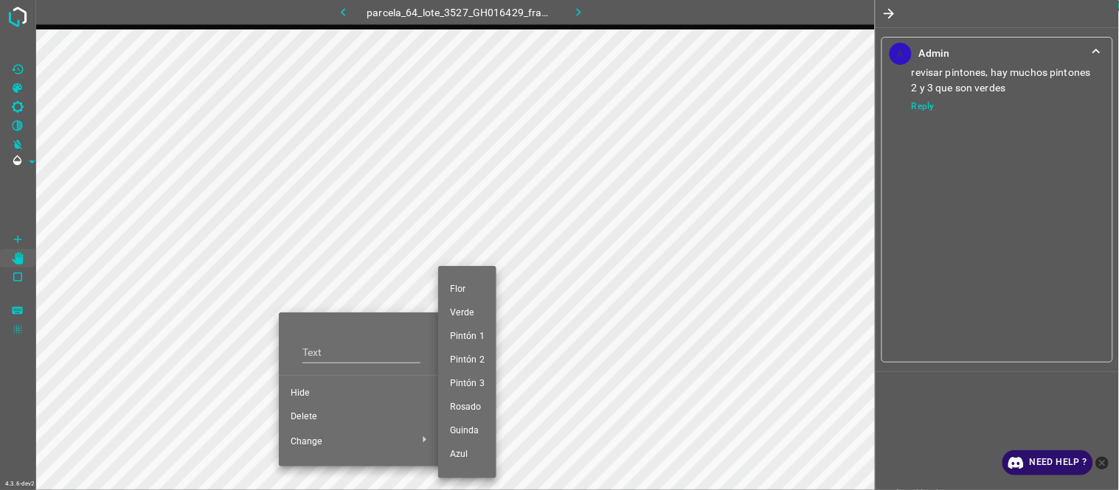
click at [484, 362] on li "Pintón 2" at bounding box center [467, 361] width 58 height 24
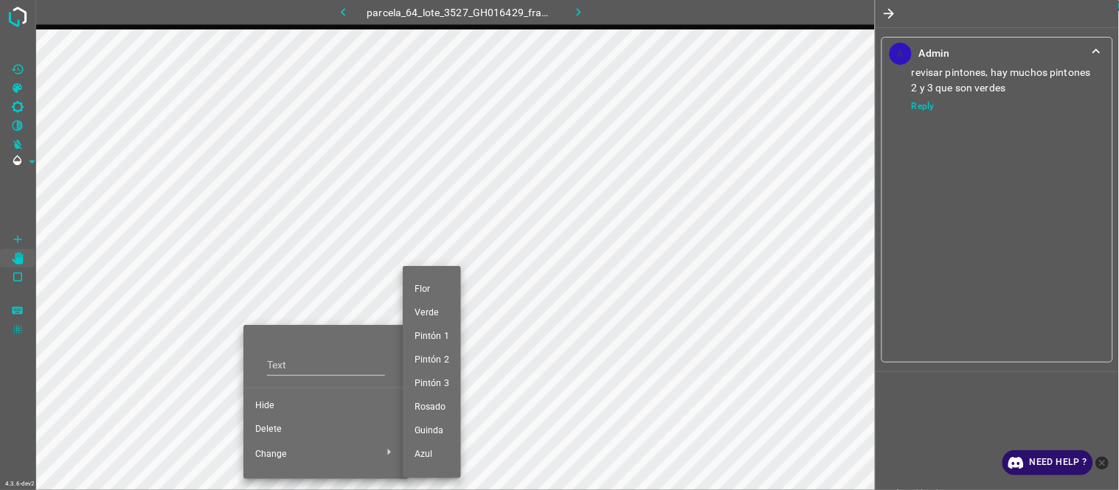
click at [435, 282] on li "Flor" at bounding box center [432, 290] width 58 height 24
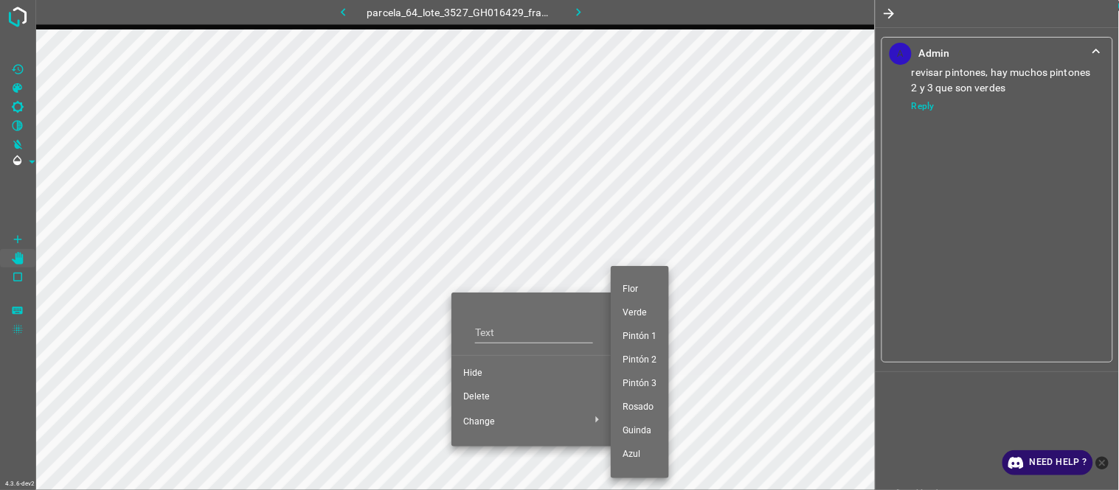
drag, startPoint x: 661, startPoint y: 334, endPoint x: 540, endPoint y: 349, distance: 121.8
click at [659, 333] on li "Pintón 1" at bounding box center [640, 337] width 58 height 24
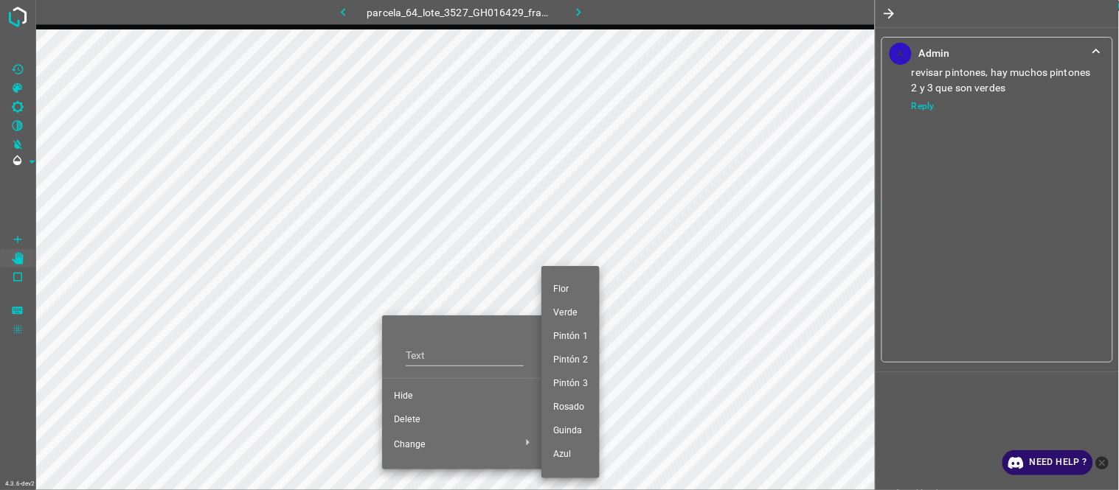
drag, startPoint x: 588, startPoint y: 339, endPoint x: 487, endPoint y: 354, distance: 102.1
click at [587, 337] on li "Pintón 1" at bounding box center [570, 337] width 58 height 24
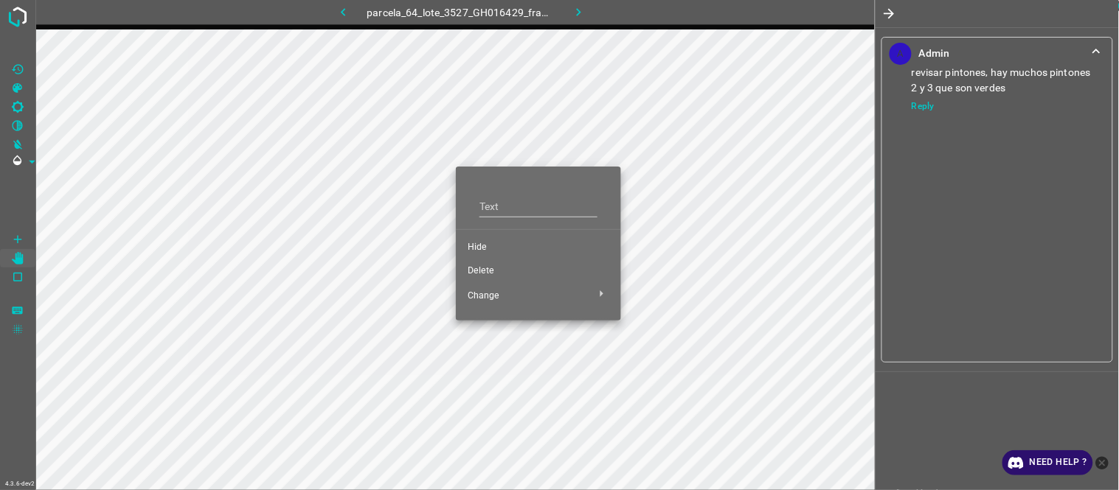
click at [496, 260] on li "Delete" at bounding box center [538, 272] width 165 height 24
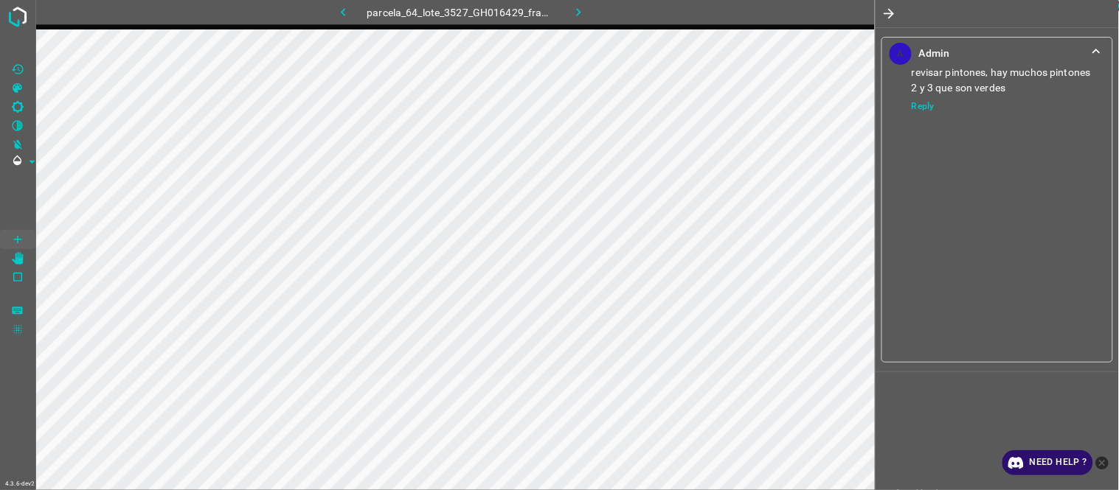
click at [993, 414] on div "A Admin revisar pintones, hay muchos pintones 2 y 3 que son verdes Reply" at bounding box center [996, 245] width 243 height 490
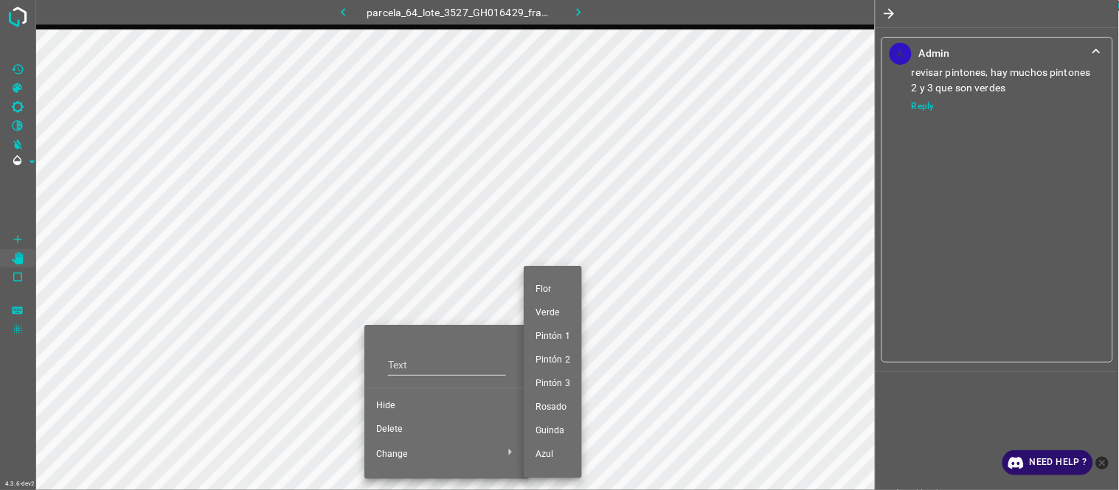
click at [555, 330] on span "Pintón 1" at bounding box center [552, 336] width 35 height 13
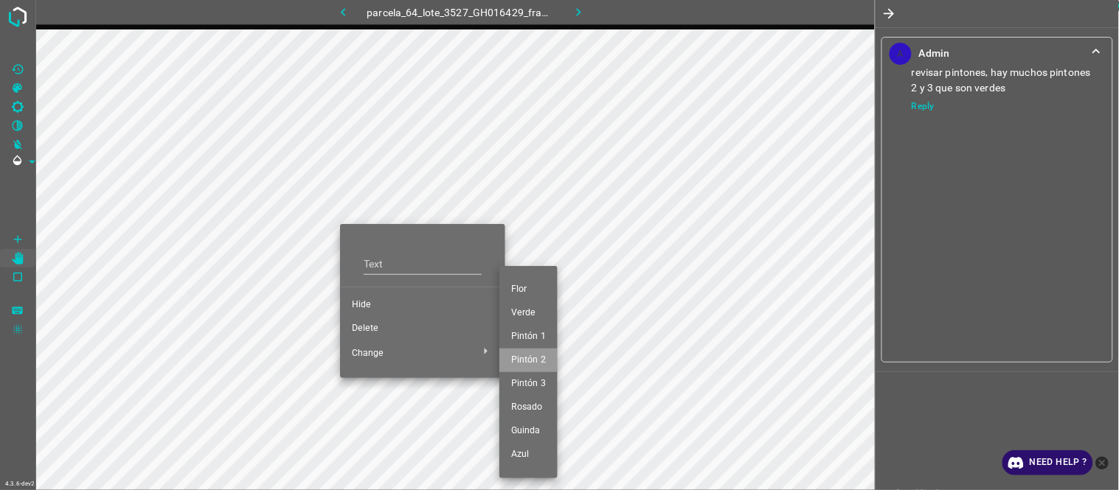
drag, startPoint x: 535, startPoint y: 362, endPoint x: 450, endPoint y: 314, distance: 97.4
click at [532, 360] on span "Pintón 2" at bounding box center [528, 360] width 35 height 13
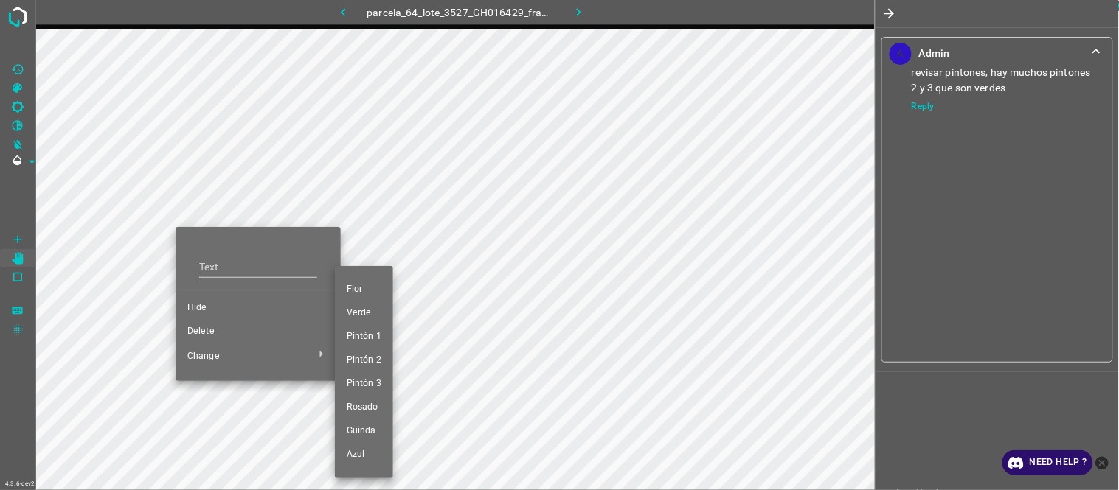
click at [366, 337] on span "Pintón 1" at bounding box center [364, 336] width 35 height 13
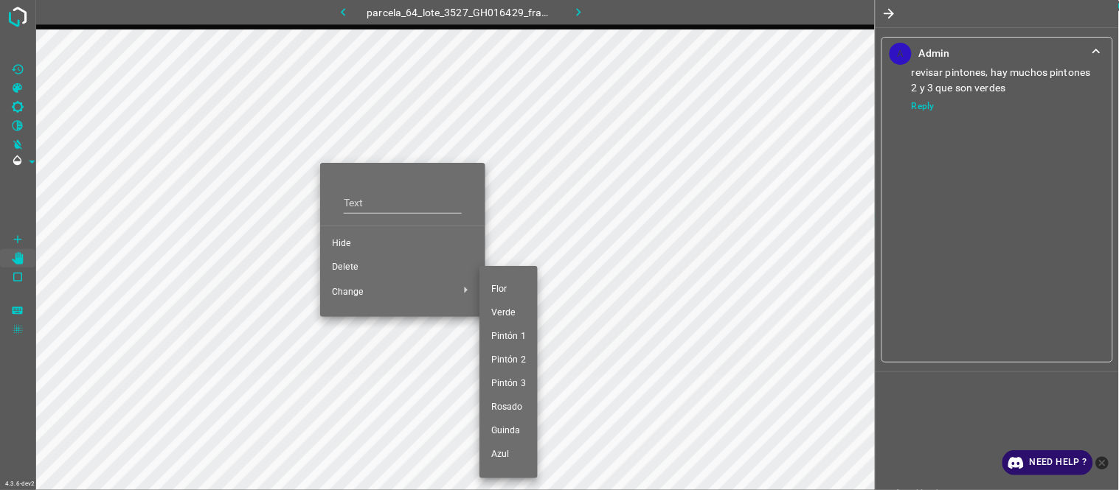
drag, startPoint x: 512, startPoint y: 336, endPoint x: 367, endPoint y: 257, distance: 164.7
click at [509, 339] on span "Pintón 1" at bounding box center [508, 336] width 35 height 13
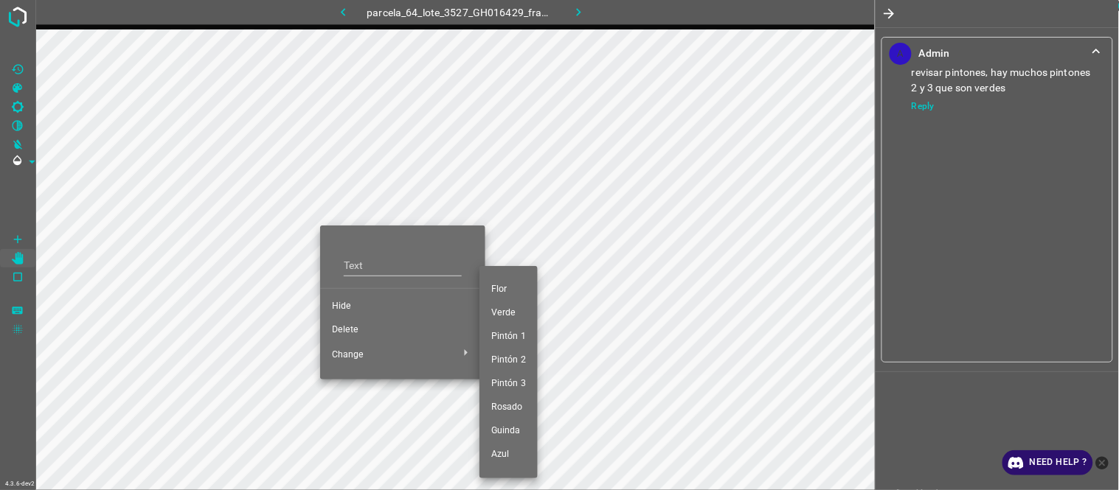
drag, startPoint x: 526, startPoint y: 345, endPoint x: 451, endPoint y: 336, distance: 75.8
click at [525, 345] on li "Pintón 1" at bounding box center [508, 337] width 58 height 24
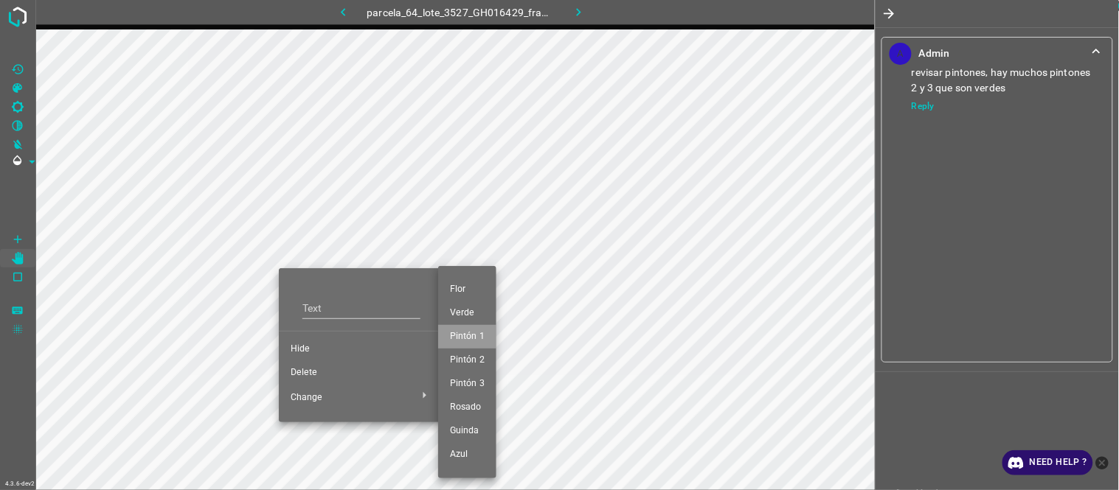
click at [477, 337] on span "Pintón 1" at bounding box center [467, 336] width 35 height 13
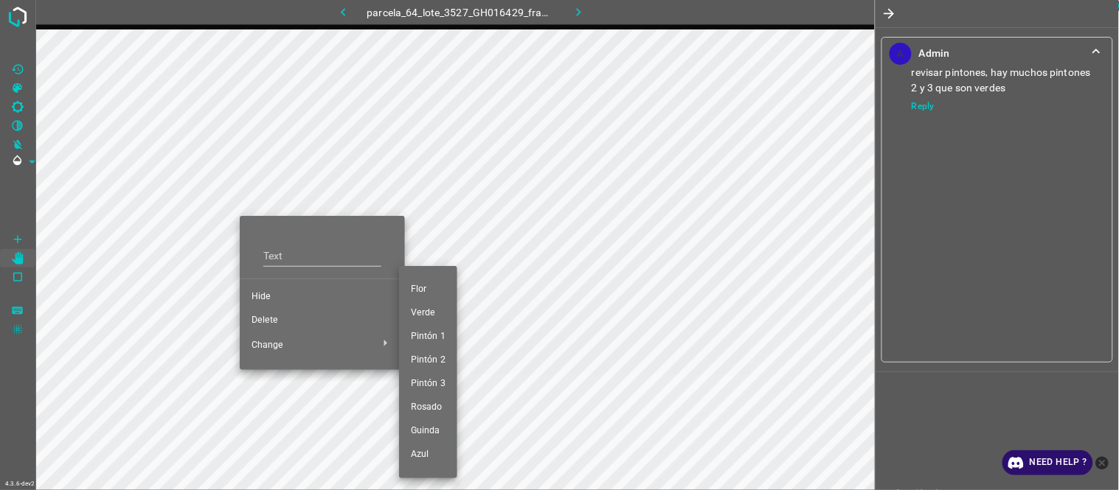
click at [425, 336] on span "Pintón 1" at bounding box center [428, 336] width 35 height 13
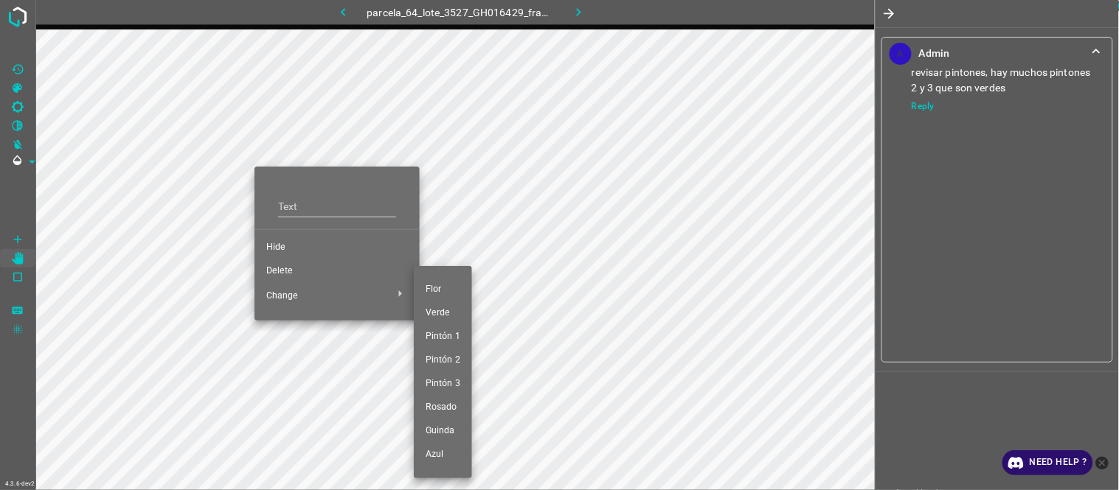
click at [445, 337] on span "Pintón 1" at bounding box center [442, 336] width 35 height 13
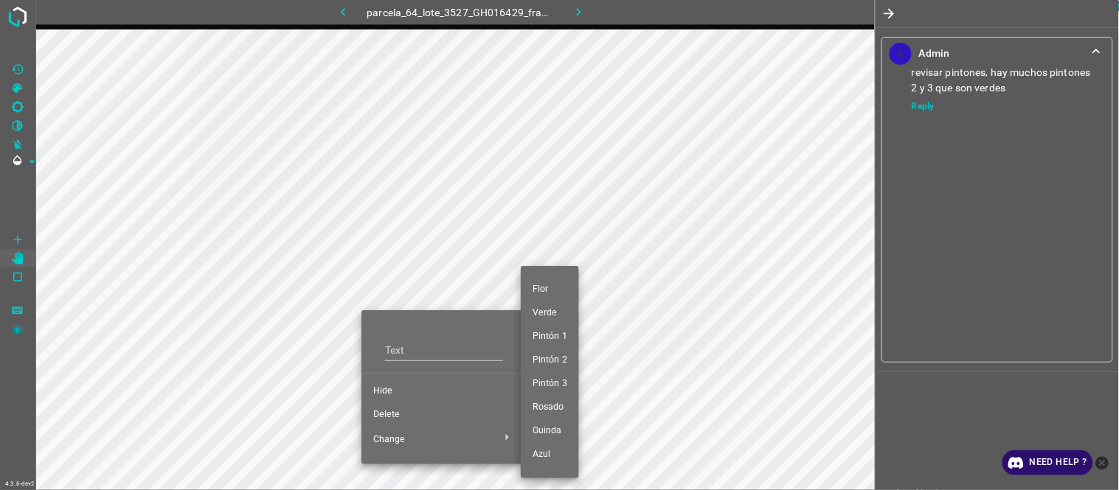
click at [556, 333] on span "Pintón 1" at bounding box center [549, 336] width 35 height 13
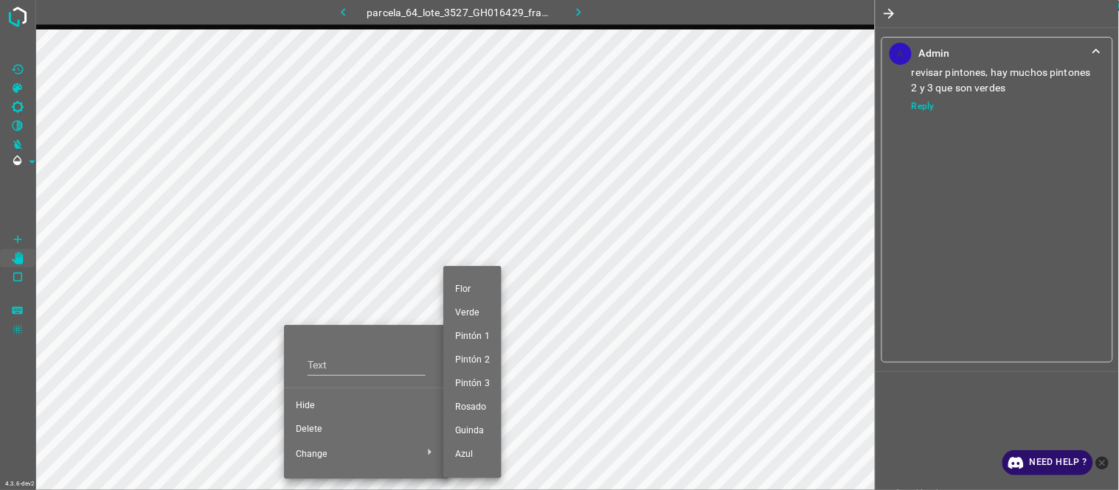
click at [482, 341] on span "Pintón 1" at bounding box center [472, 336] width 35 height 13
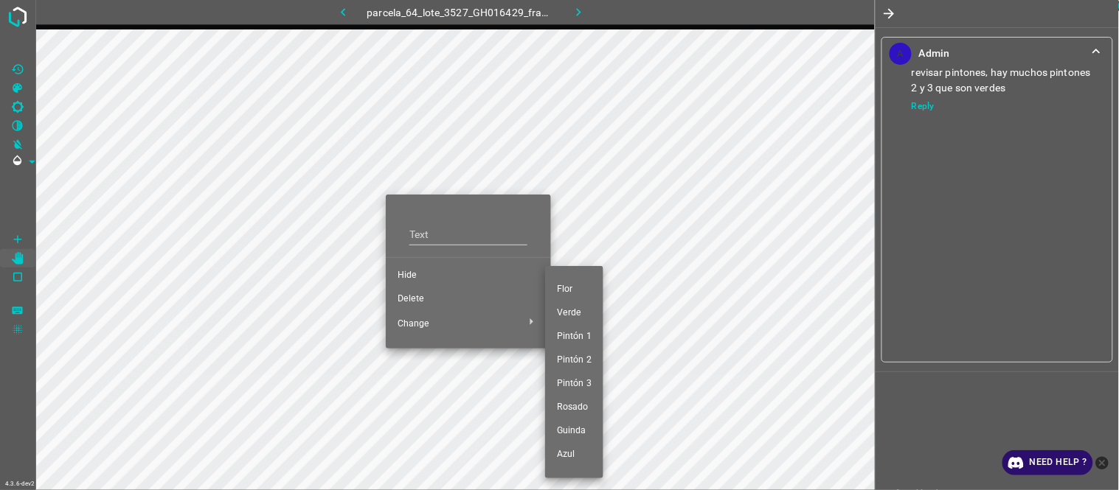
click at [577, 360] on span "Pintón 2" at bounding box center [574, 360] width 35 height 13
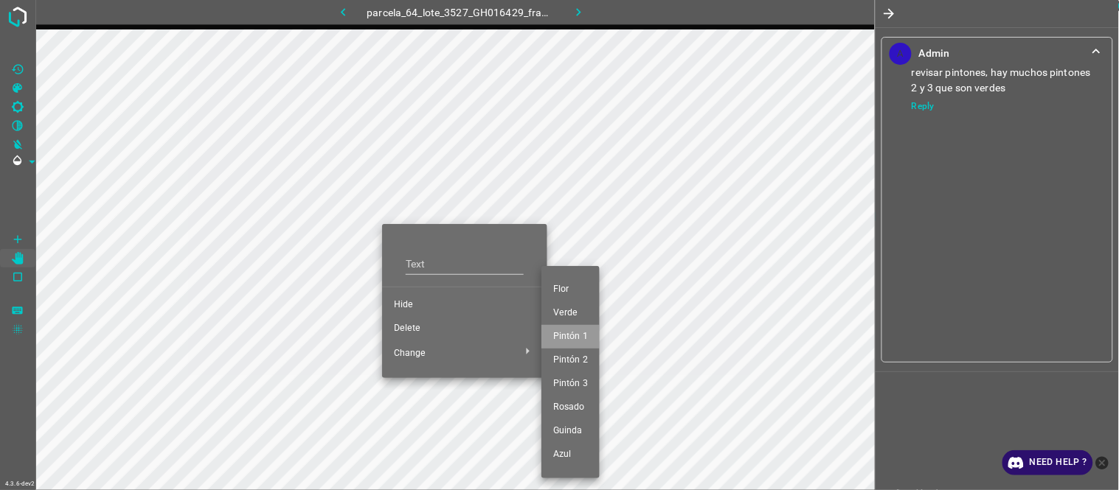
drag, startPoint x: 564, startPoint y: 339, endPoint x: 406, endPoint y: 234, distance: 190.4
click at [566, 337] on span "Pintón 1" at bounding box center [570, 336] width 35 height 13
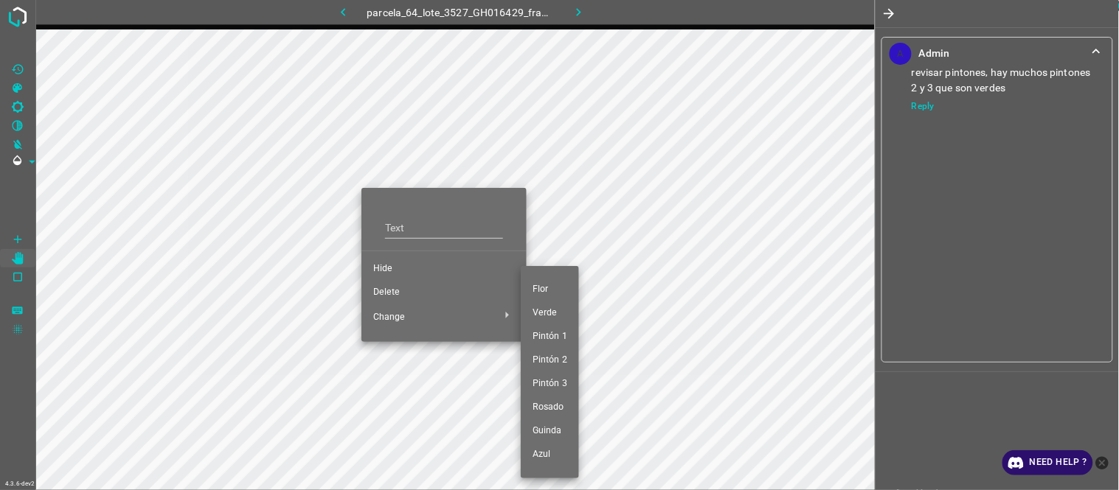
click at [548, 342] on span "Pintón 1" at bounding box center [549, 336] width 35 height 13
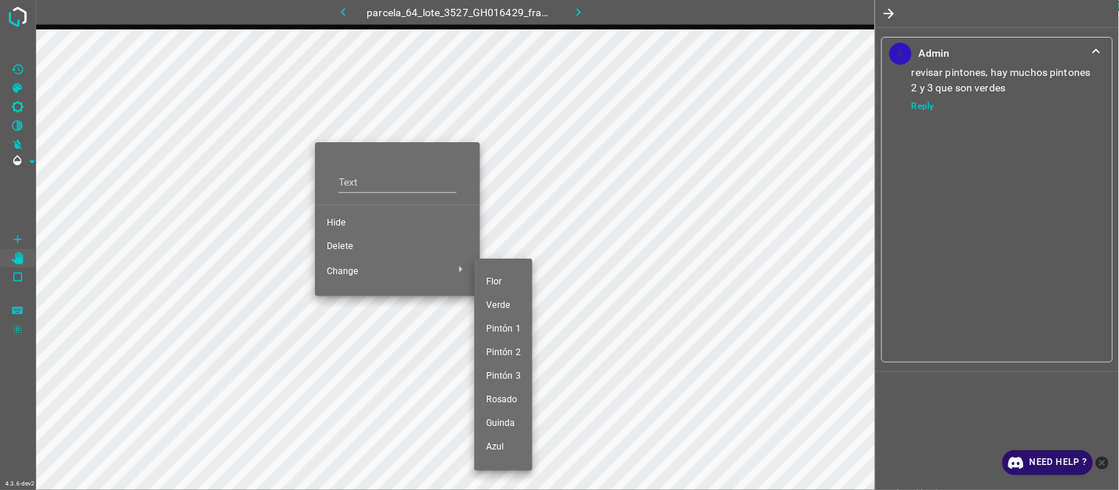
click at [510, 327] on span "Pintón 1" at bounding box center [503, 329] width 35 height 13
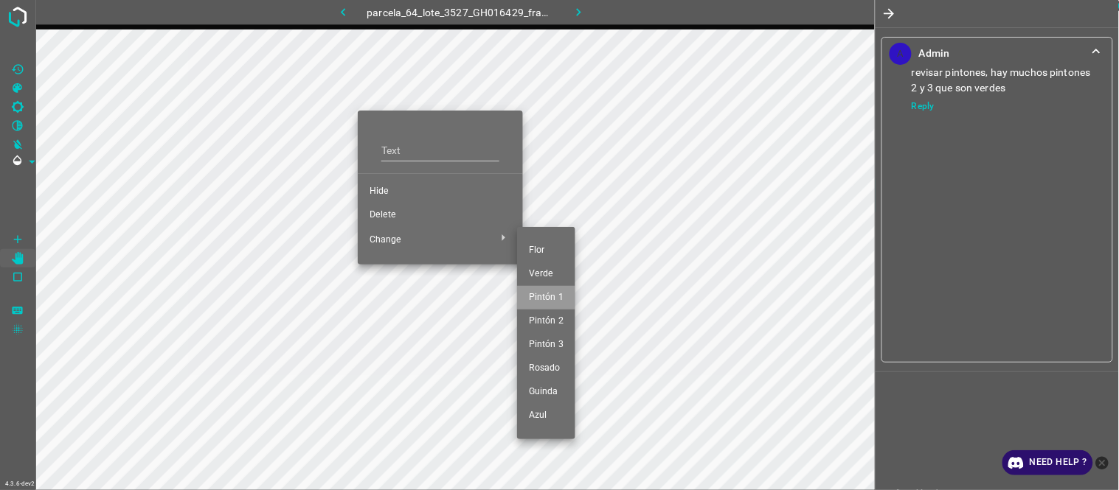
drag, startPoint x: 556, startPoint y: 296, endPoint x: 403, endPoint y: 295, distance: 152.6
click at [551, 295] on span "Pintón 1" at bounding box center [546, 297] width 35 height 13
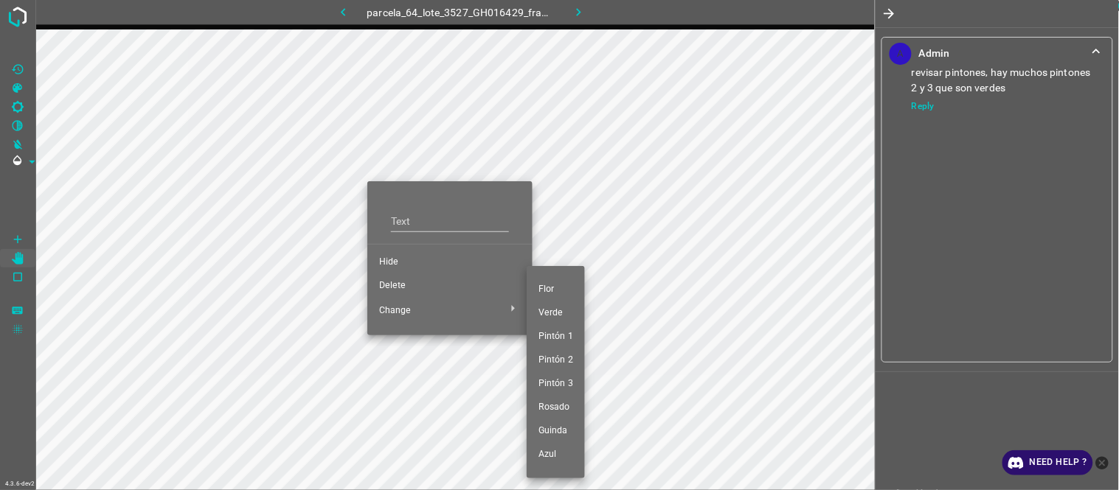
click at [555, 337] on span "Pintón 1" at bounding box center [555, 336] width 35 height 13
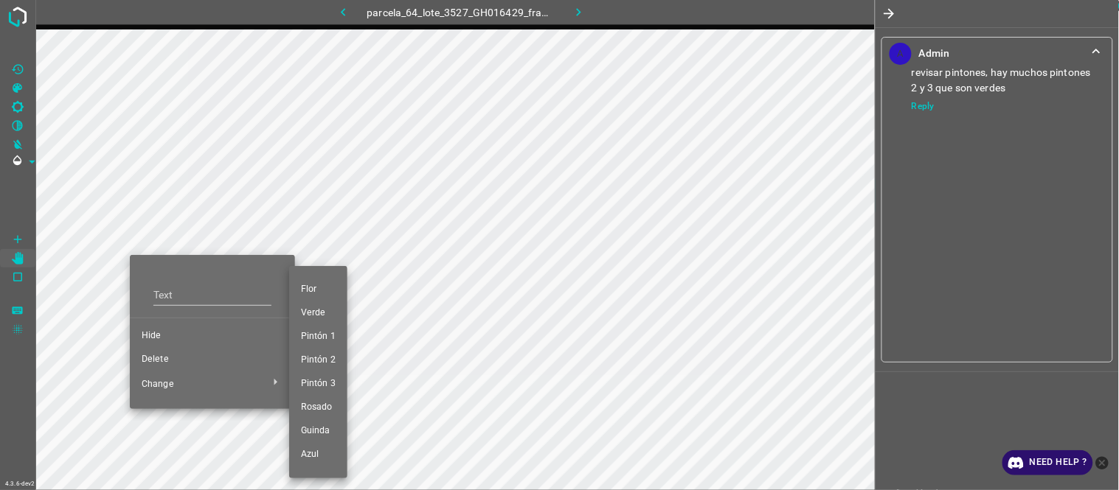
click at [332, 333] on span "Pintón 1" at bounding box center [318, 336] width 35 height 13
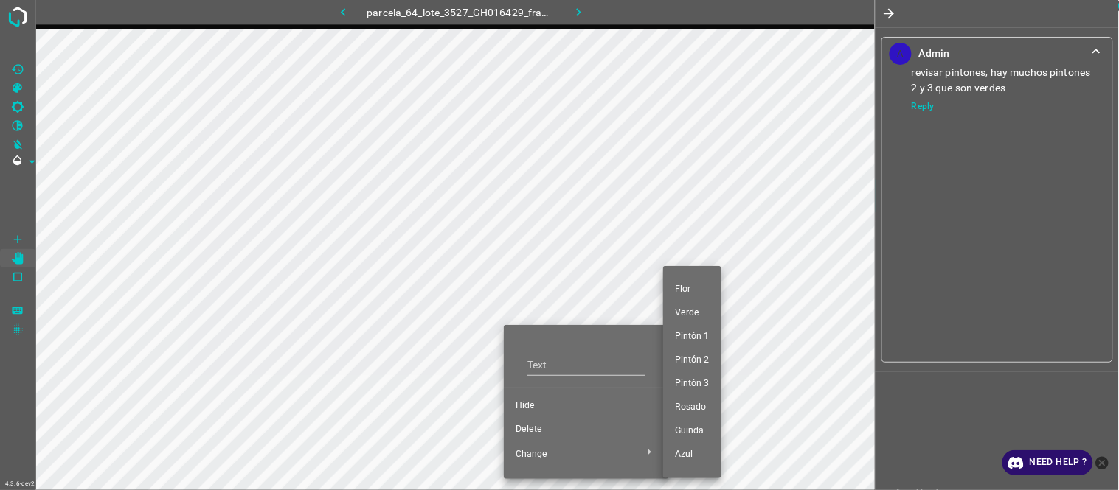
click at [694, 337] on span "Pintón 1" at bounding box center [692, 336] width 35 height 13
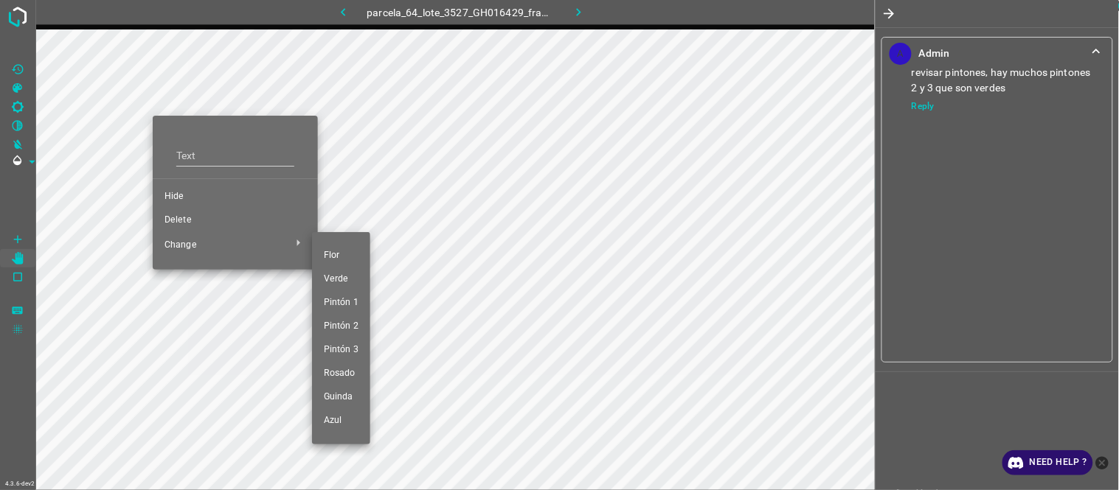
click at [352, 301] on span "Pintón 1" at bounding box center [341, 302] width 35 height 13
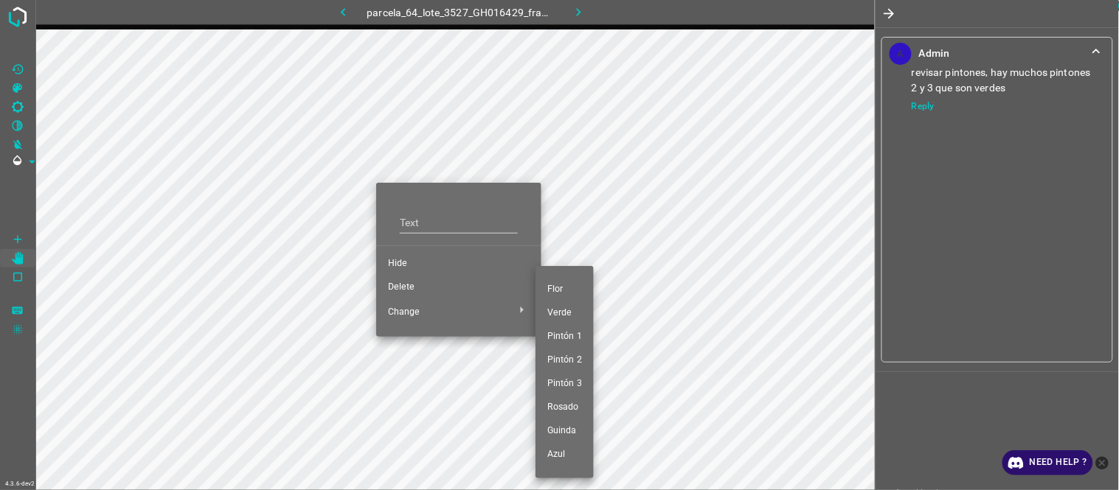
click at [574, 336] on span "Pintón 1" at bounding box center [564, 336] width 35 height 13
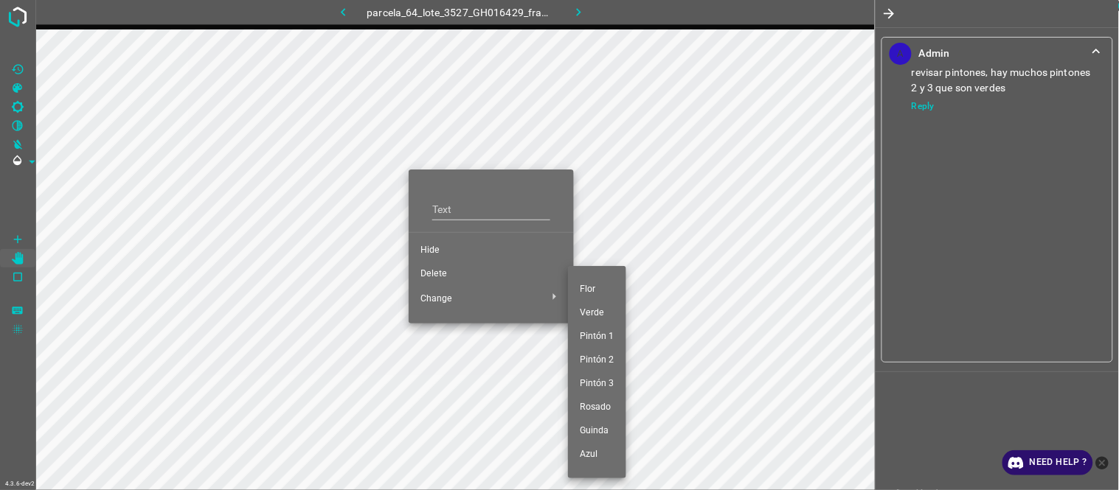
click at [584, 333] on span "Pintón 1" at bounding box center [597, 336] width 35 height 13
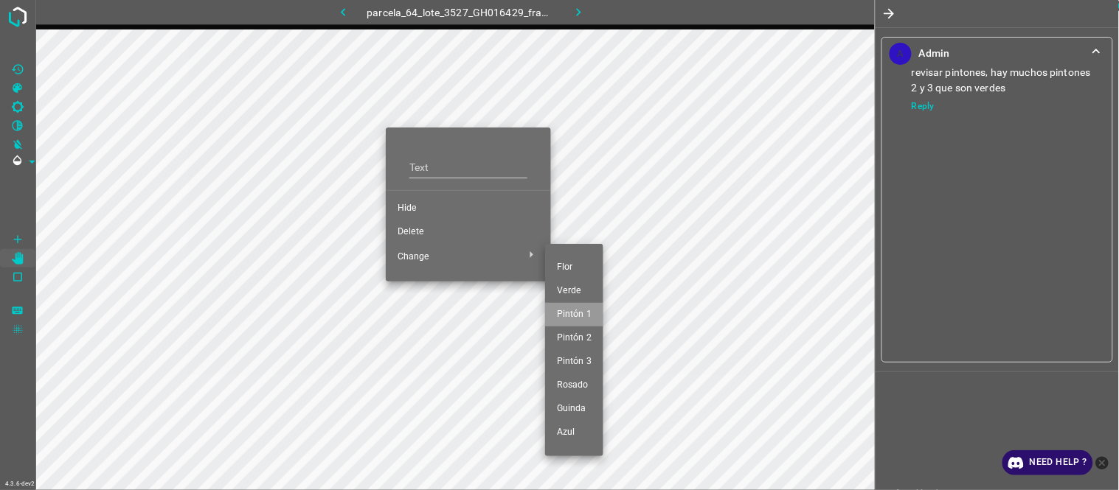
click at [587, 313] on span "Pintón 1" at bounding box center [574, 314] width 35 height 13
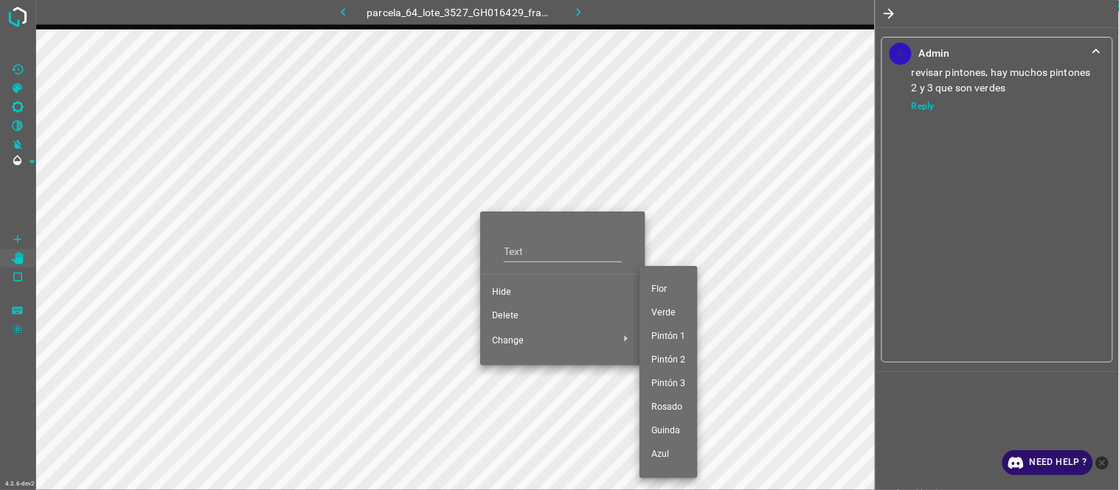
click at [673, 332] on span "Pintón 1" at bounding box center [668, 336] width 35 height 13
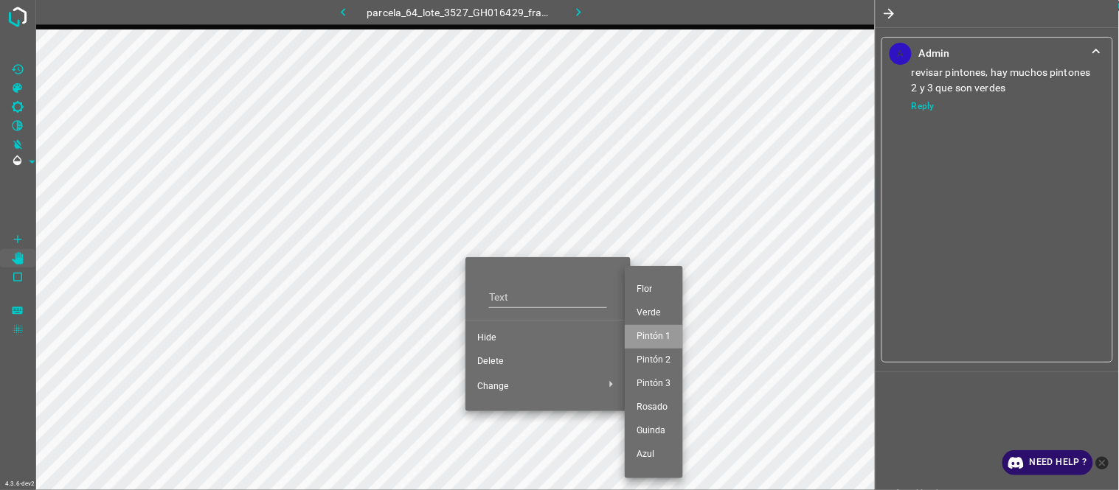
click at [642, 330] on span "Pintón 1" at bounding box center [653, 336] width 35 height 13
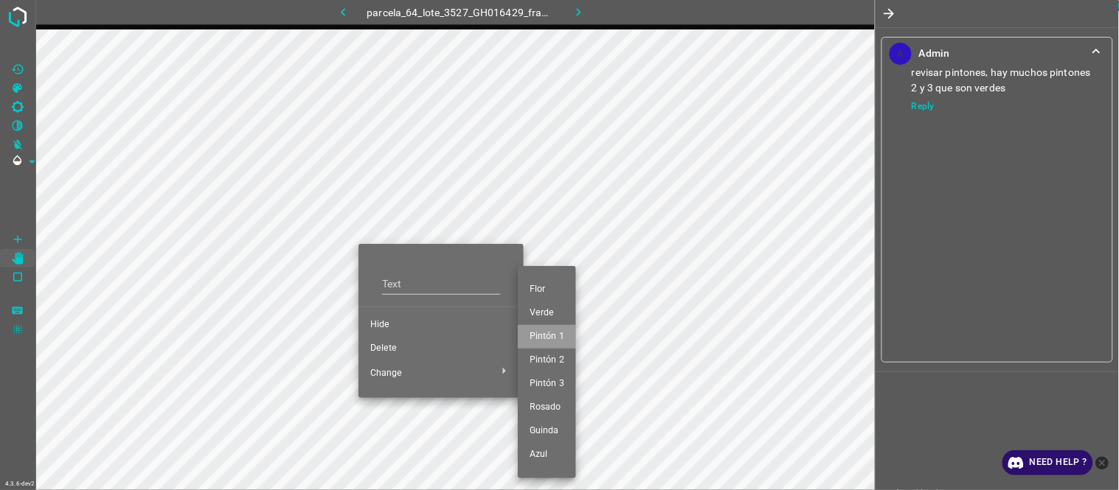
click at [555, 333] on span "Pintón 1" at bounding box center [546, 336] width 35 height 13
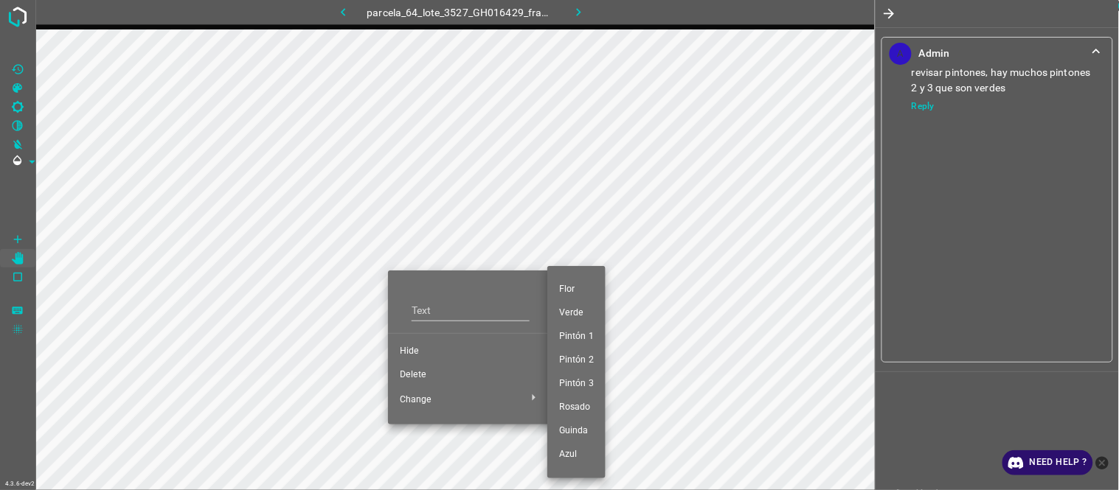
click at [581, 336] on span "Pintón 1" at bounding box center [576, 336] width 35 height 13
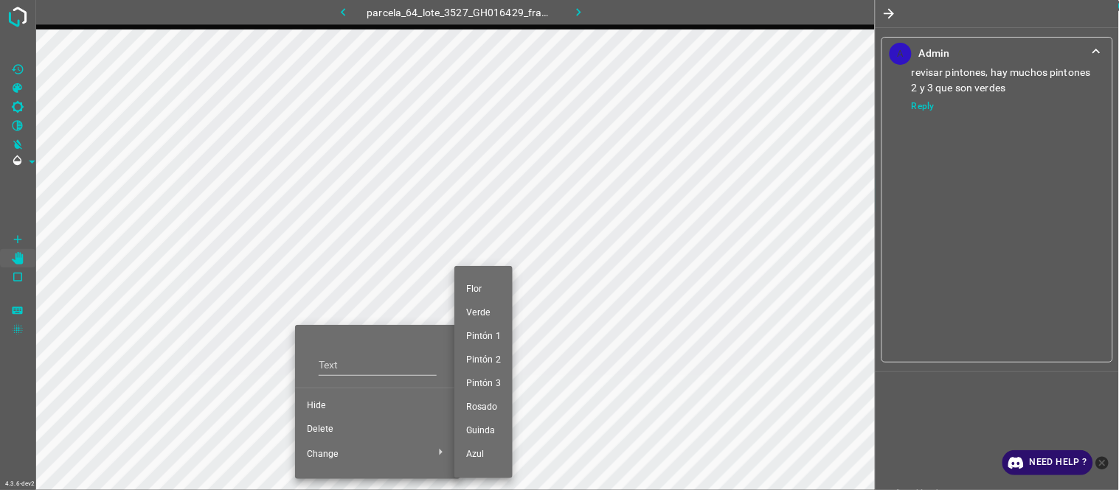
click at [495, 340] on span "Pintón 1" at bounding box center [483, 336] width 35 height 13
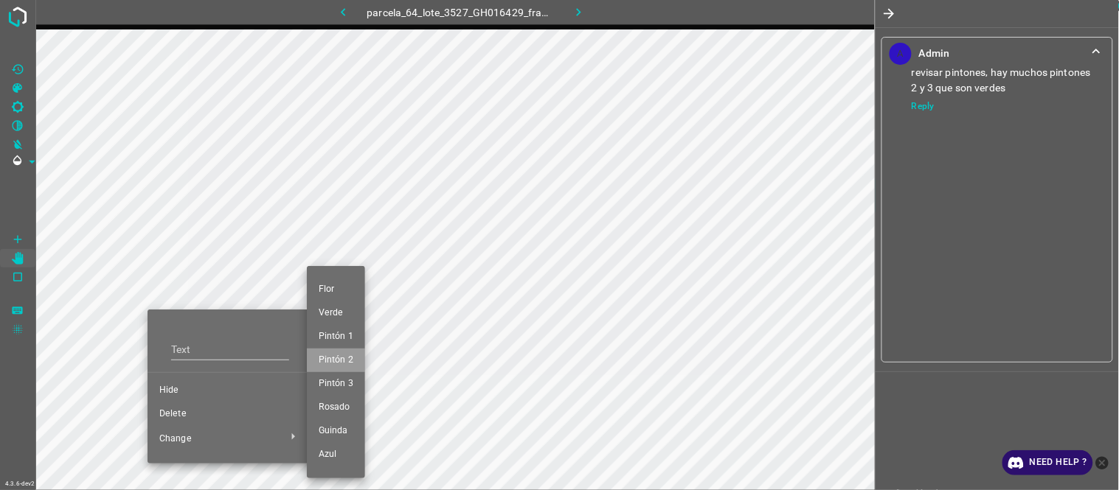
click at [344, 358] on span "Pintón 2" at bounding box center [336, 360] width 35 height 13
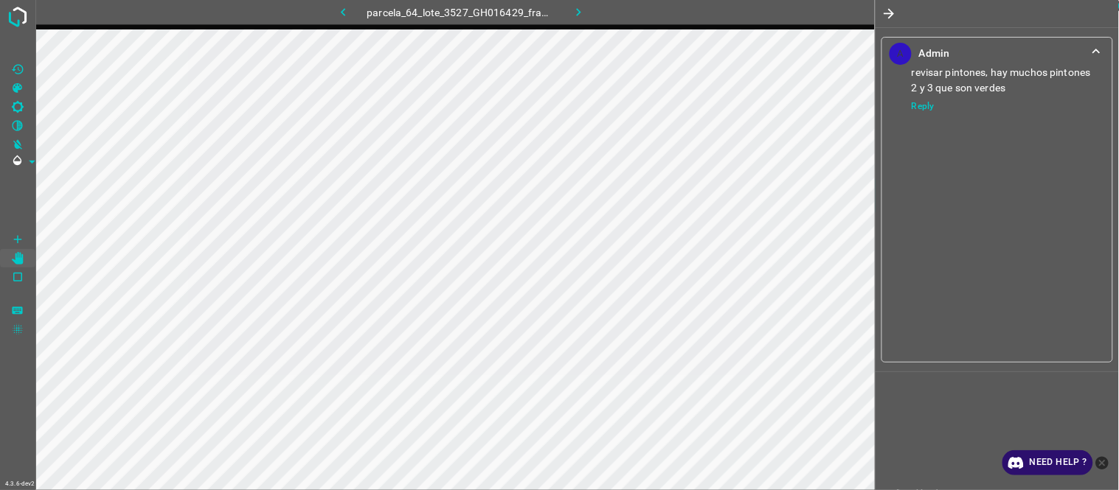
click at [893, 4] on button "button" at bounding box center [888, 13] width 27 height 27
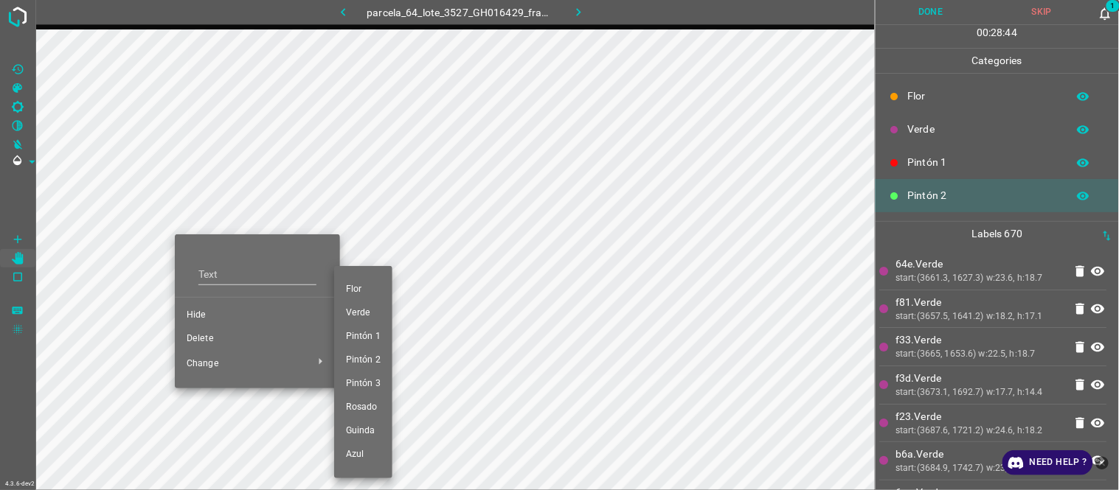
click at [365, 336] on span "Pintón 1" at bounding box center [363, 336] width 35 height 13
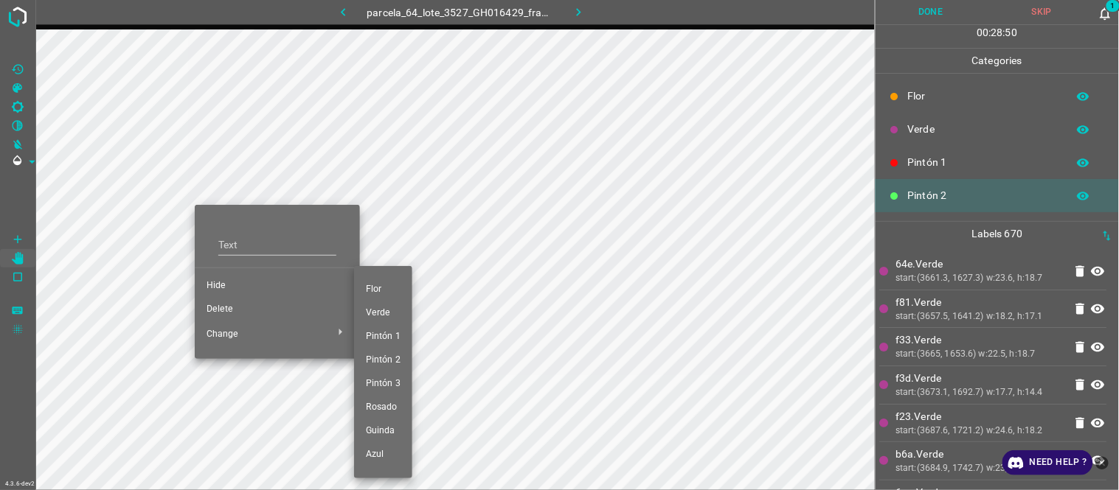
click at [386, 333] on span "Pintón 1" at bounding box center [383, 336] width 35 height 13
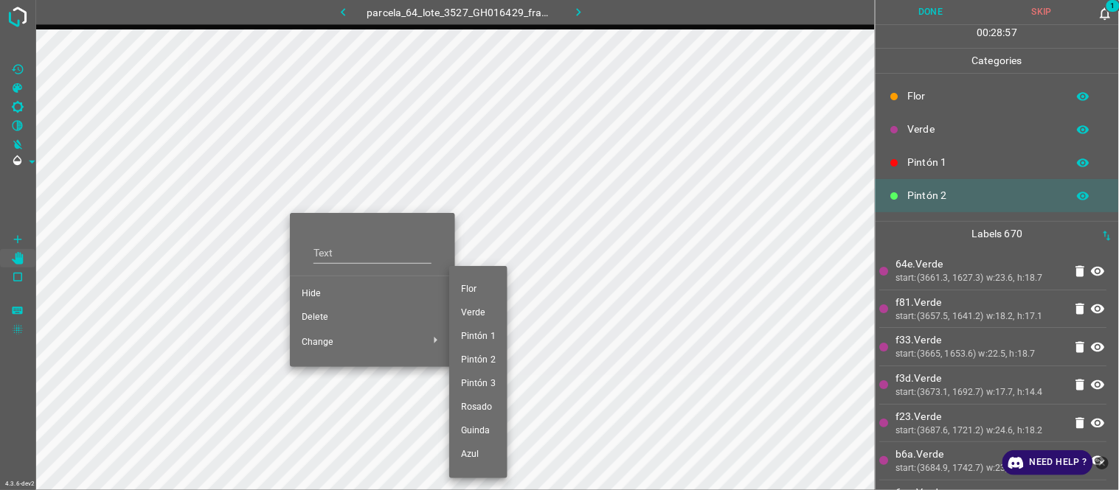
click at [431, 100] on div at bounding box center [559, 245] width 1119 height 490
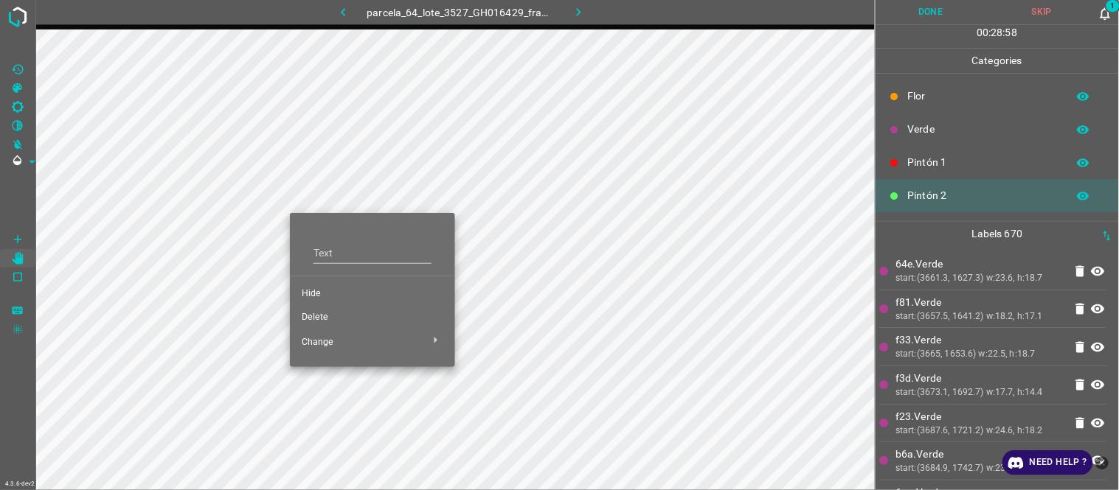
click at [432, 99] on div at bounding box center [559, 245] width 1119 height 490
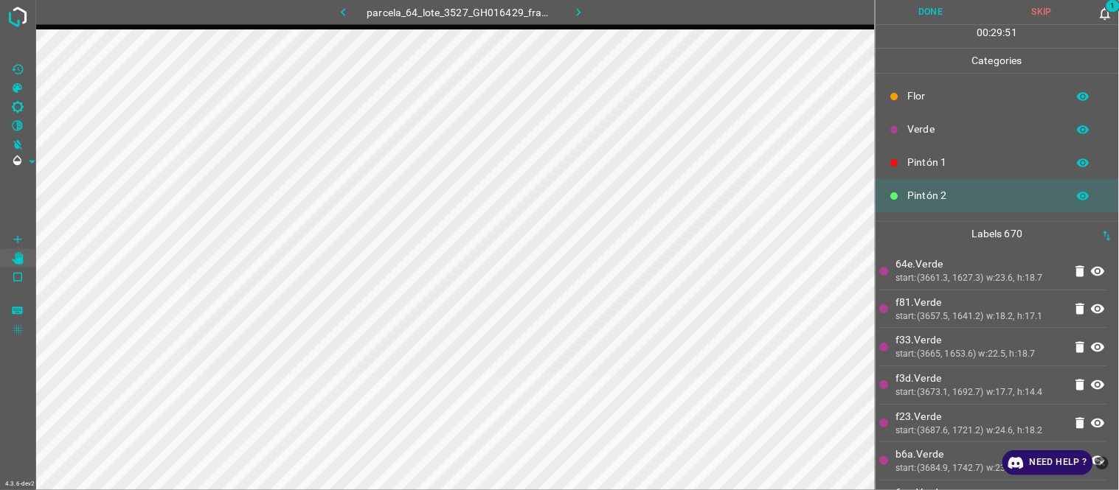
click at [919, 10] on button "Done" at bounding box center [930, 12] width 111 height 24
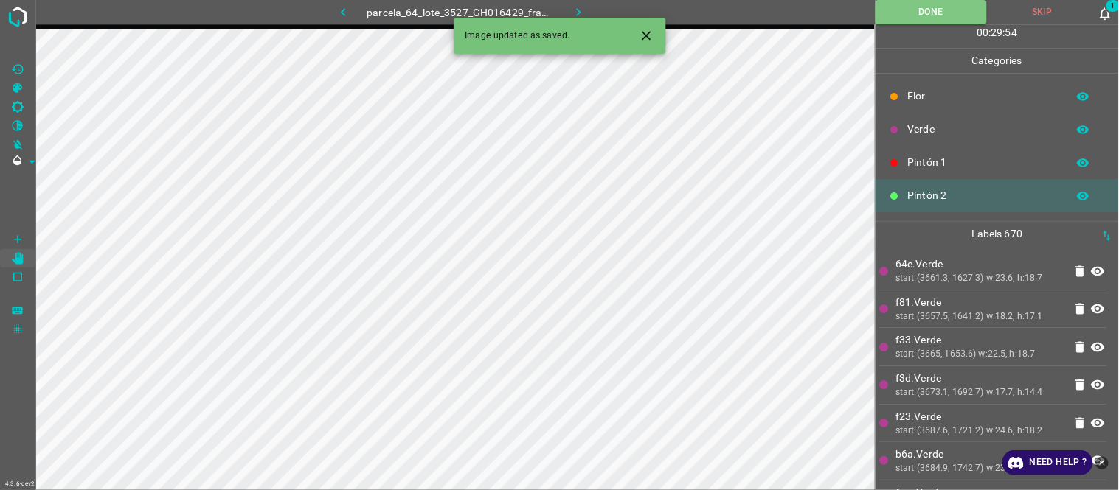
click at [1103, 12] on icon at bounding box center [1104, 13] width 15 height 15
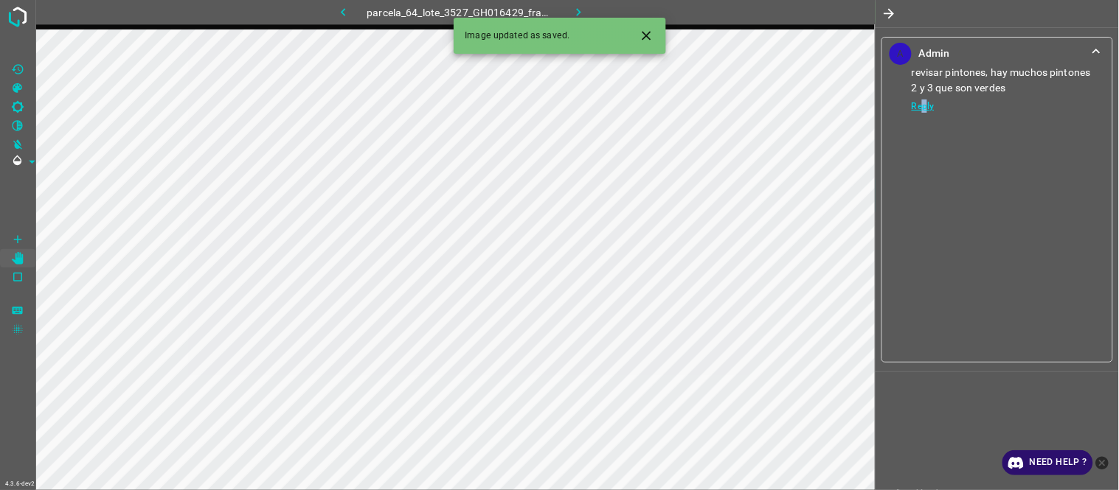
click at [926, 105] on link "Reply" at bounding box center [911, 106] width 45 height 13
click at [985, 161] on textarea at bounding box center [998, 176] width 164 height 59
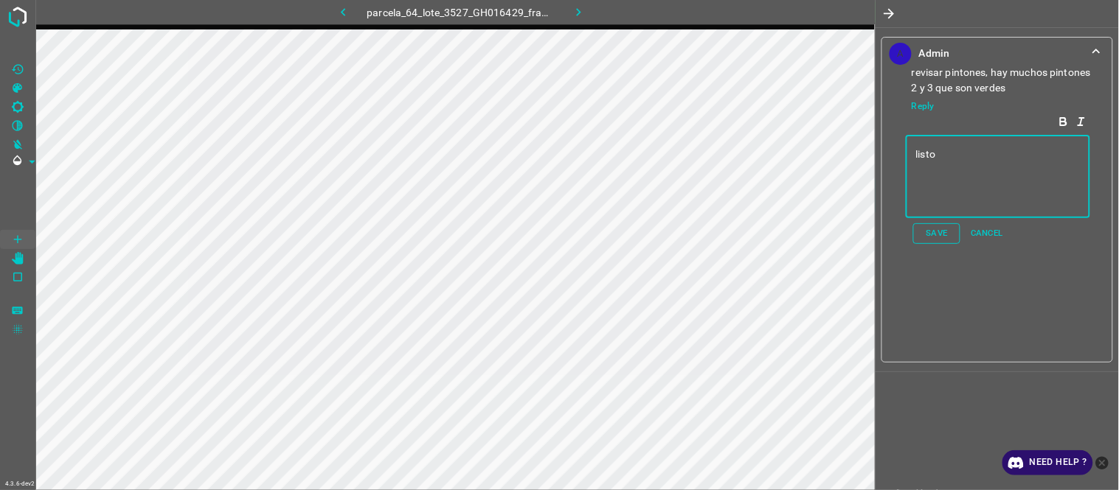
type textarea "listo"
click at [925, 230] on button "Save" at bounding box center [936, 233] width 47 height 21
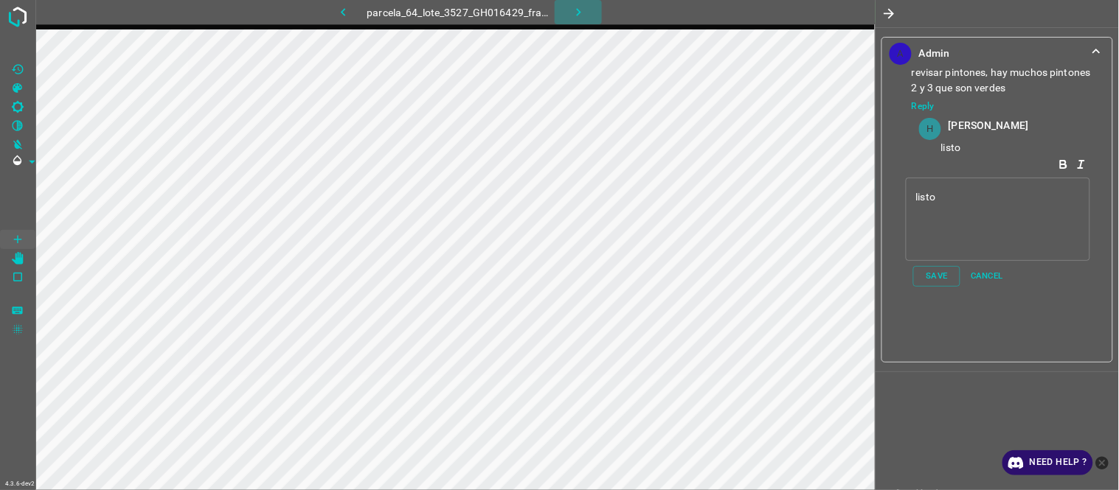
click at [563, 15] on button "button" at bounding box center [578, 12] width 47 height 24
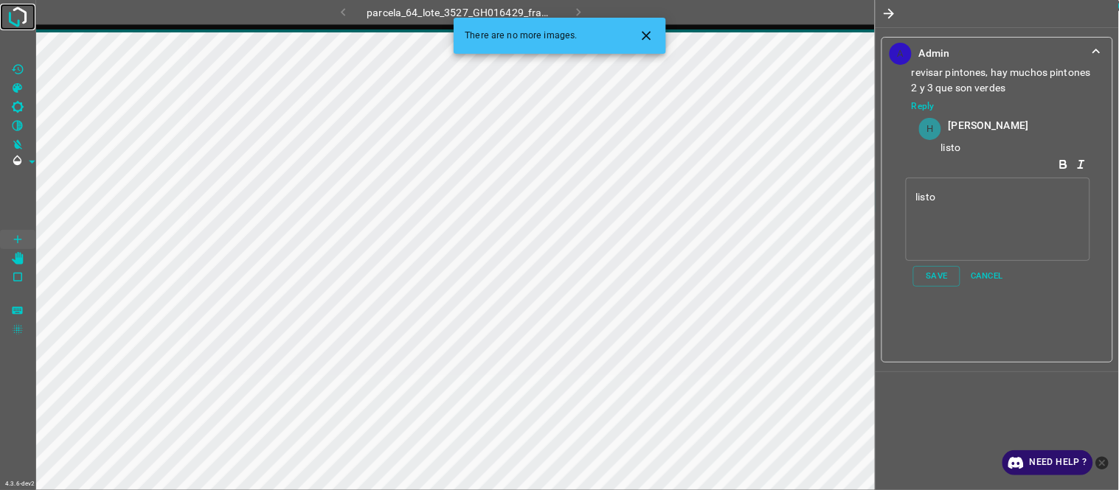
drag, startPoint x: 20, startPoint y: 20, endPoint x: 186, endPoint y: 254, distance: 287.2
click at [20, 20] on img at bounding box center [17, 17] width 27 height 27
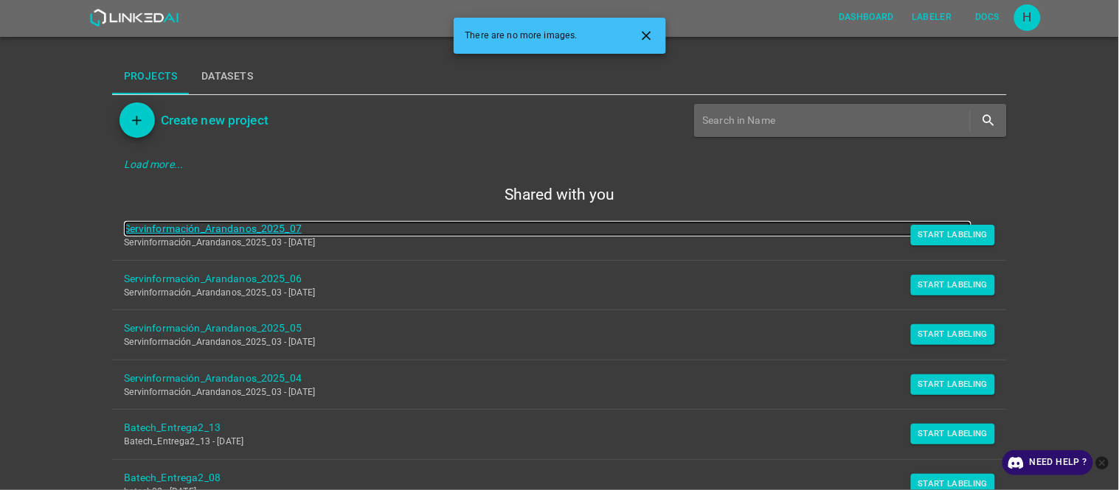
click at [226, 229] on link "Servinformación_Arandanos_2025_07" at bounding box center [548, 228] width 848 height 15
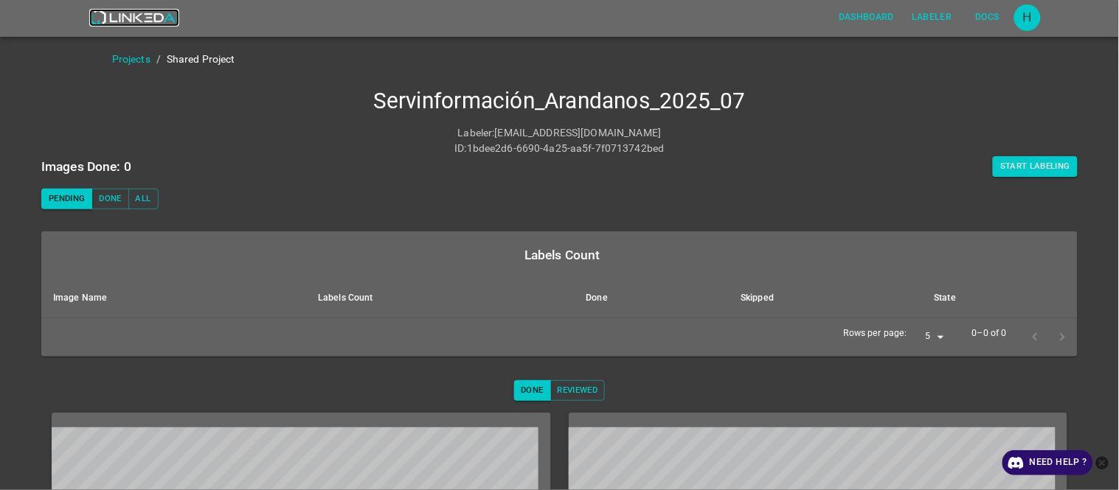
click at [128, 13] on img at bounding box center [133, 18] width 89 height 18
